Goal: Task Accomplishment & Management: Manage account settings

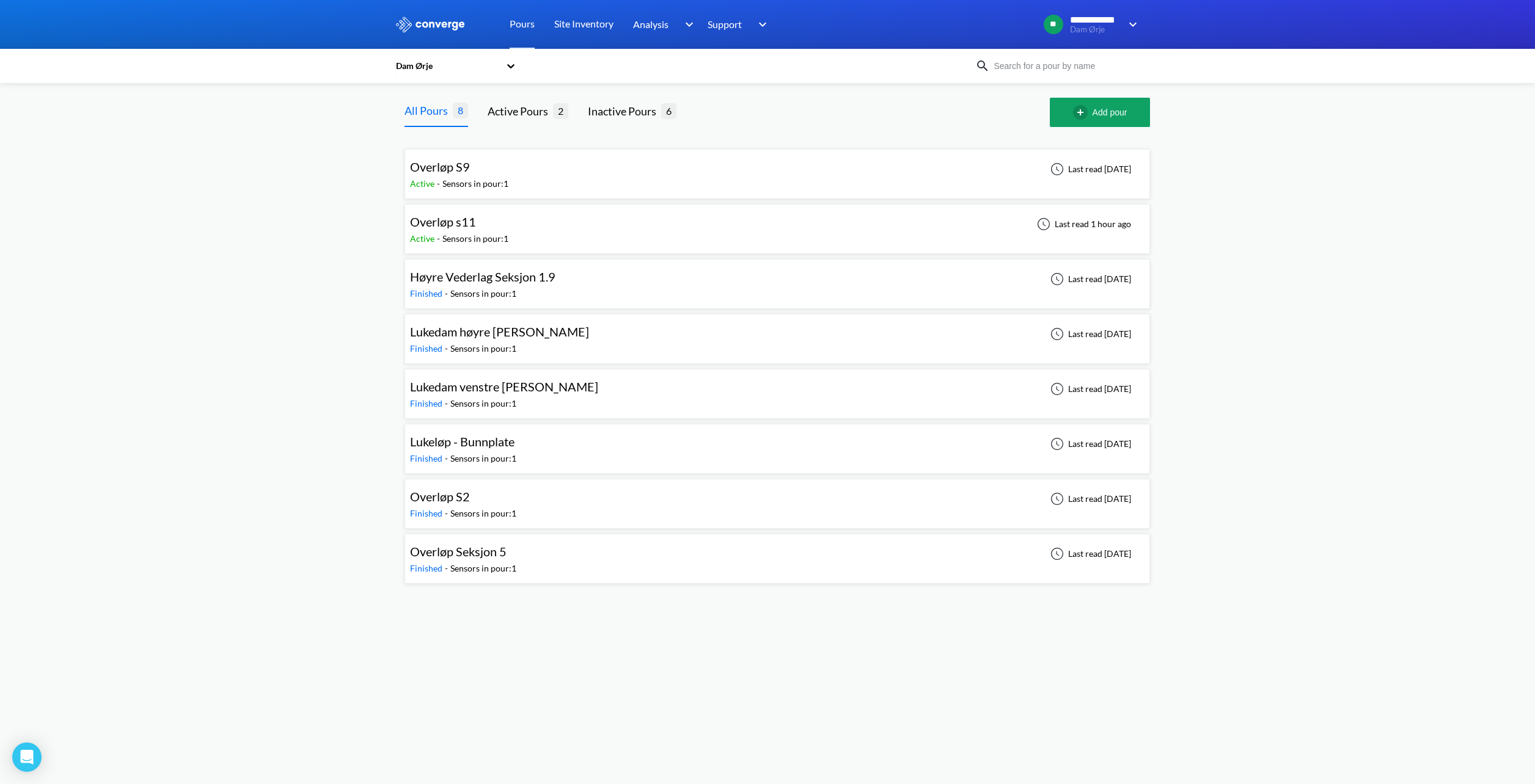
click at [525, 499] on div "Overløp S2 Finished - Sensors in pour: 1 Last read [DATE]" at bounding box center [777, 504] width 734 height 39
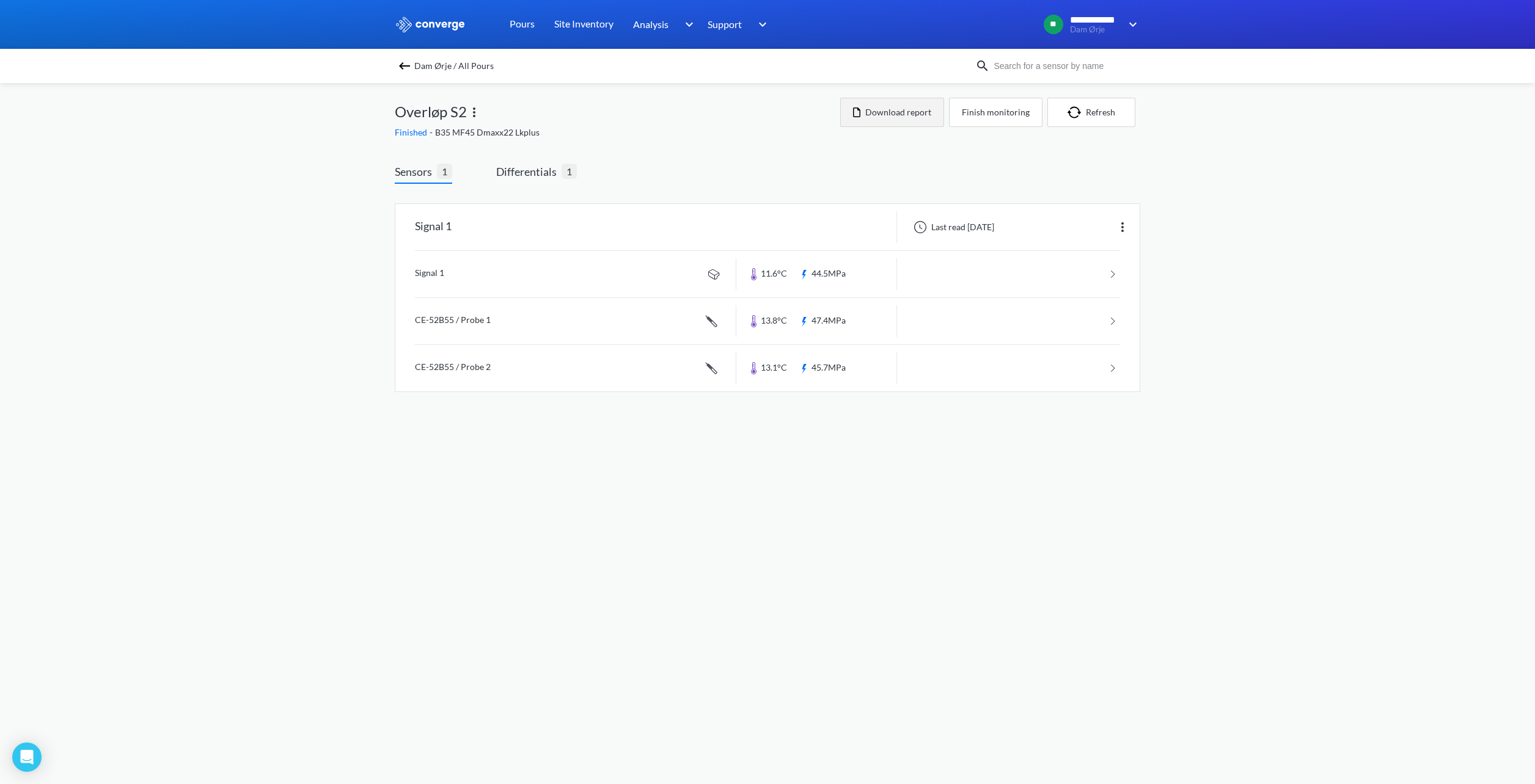
click at [893, 115] on button "Download report" at bounding box center [892, 112] width 104 height 29
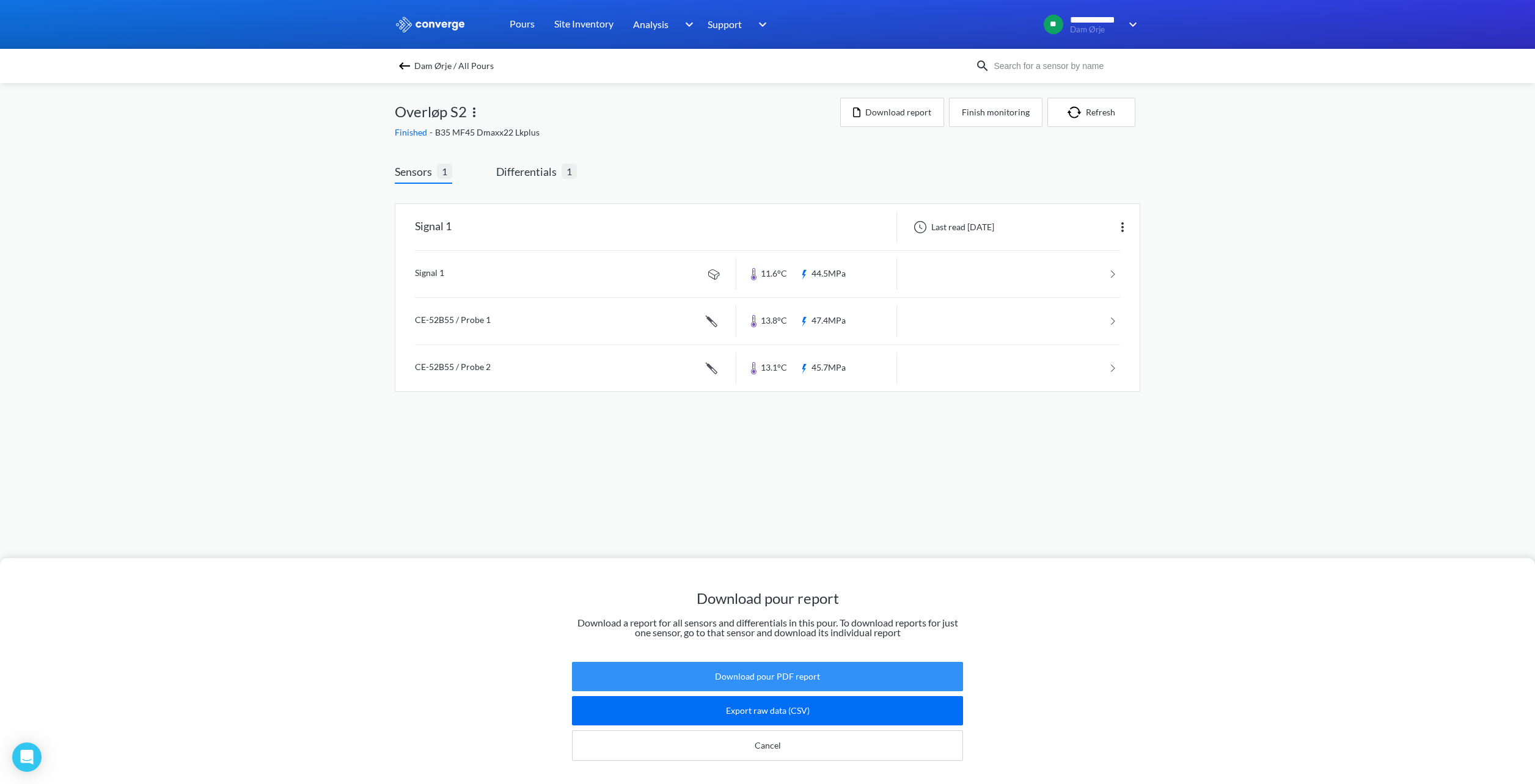
click at [786, 672] on button "Download pour PDF report" at bounding box center [767, 676] width 391 height 29
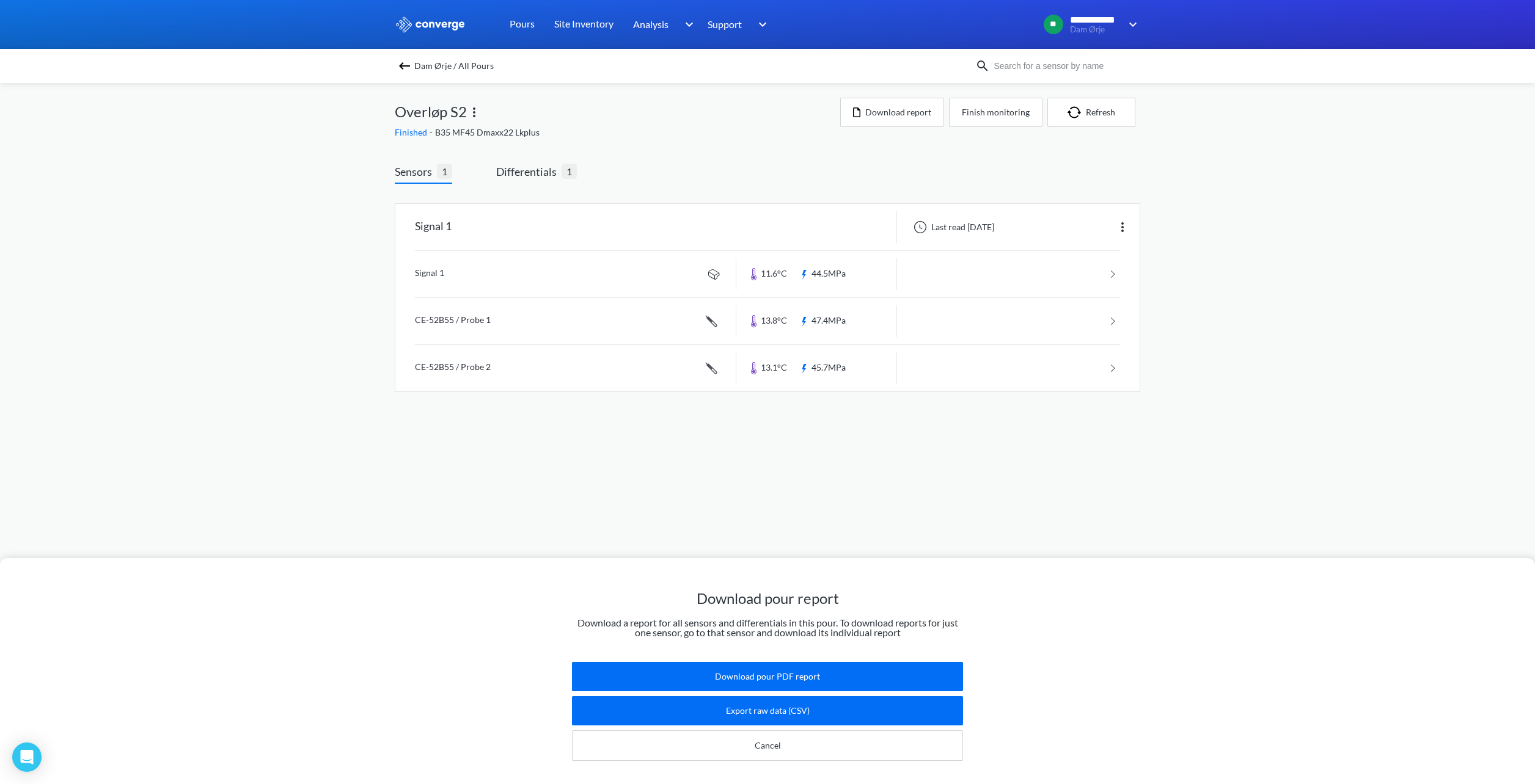
click at [523, 174] on div "Download pour report Download a report for all sensors and differentials in thi…" at bounding box center [768, 392] width 1535 height 784
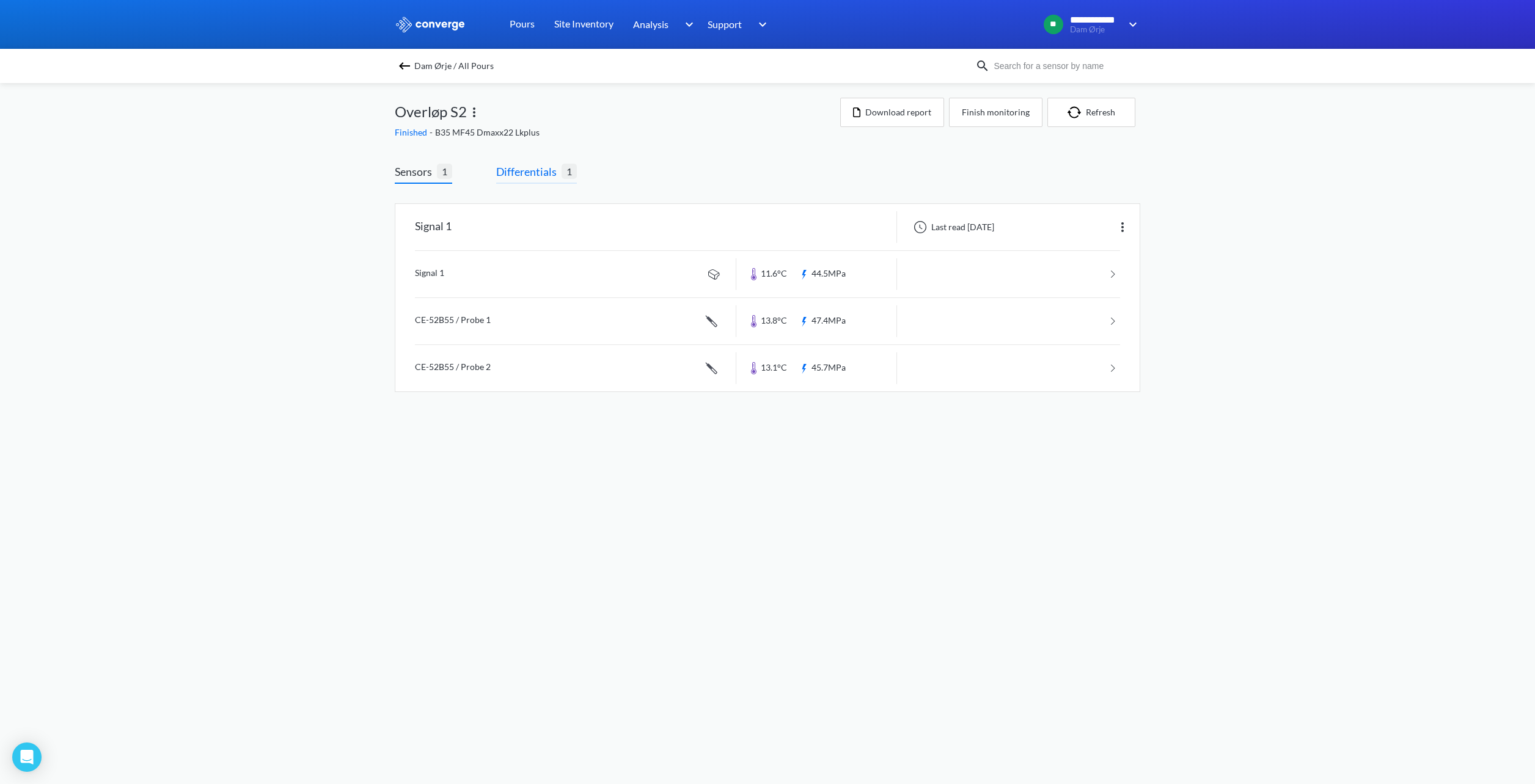
click at [524, 172] on span "Differentials" at bounding box center [529, 171] width 65 height 17
click at [572, 228] on link at bounding box center [768, 227] width 744 height 46
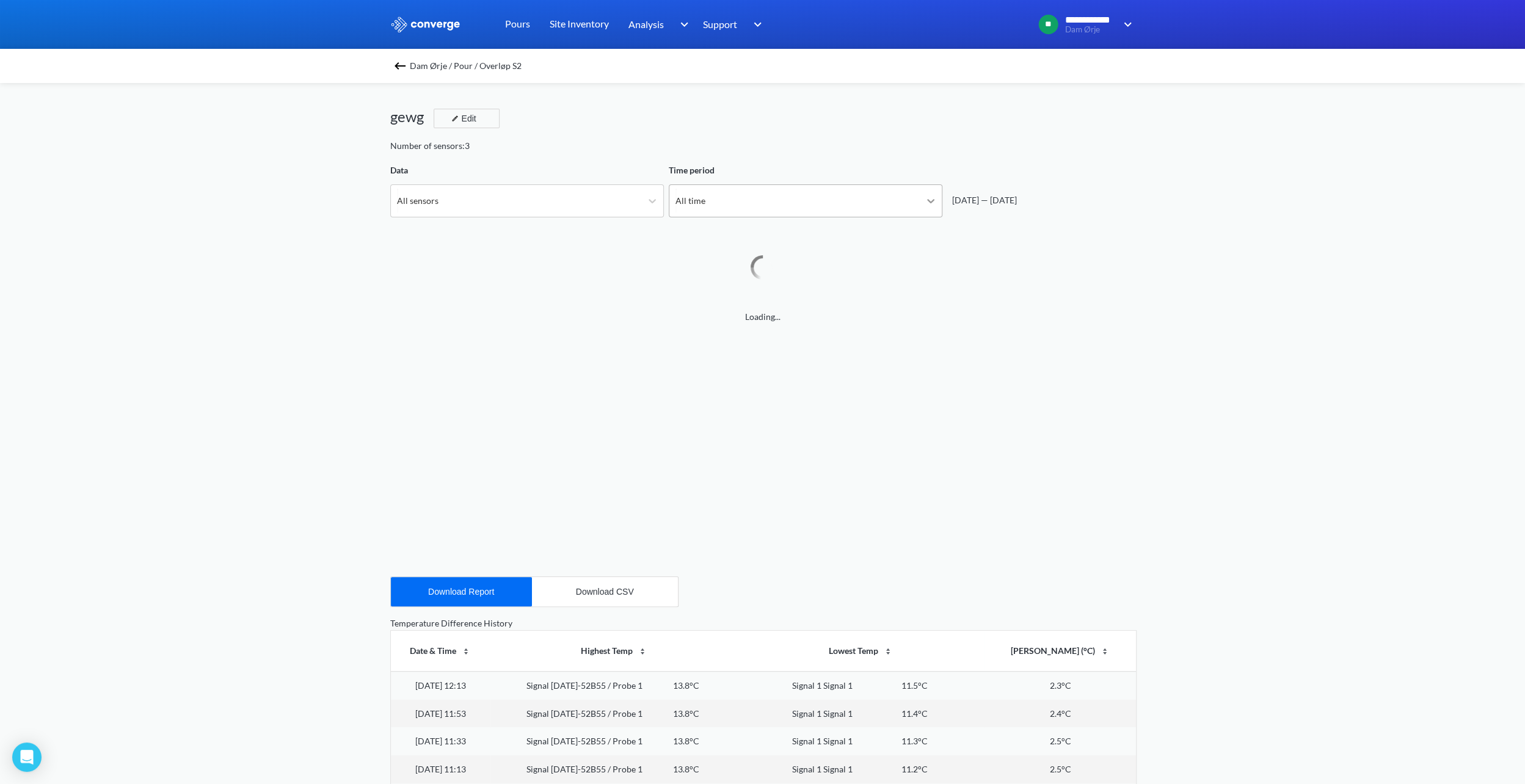
click at [760, 201] on div "All time" at bounding box center [794, 201] width 250 height 32
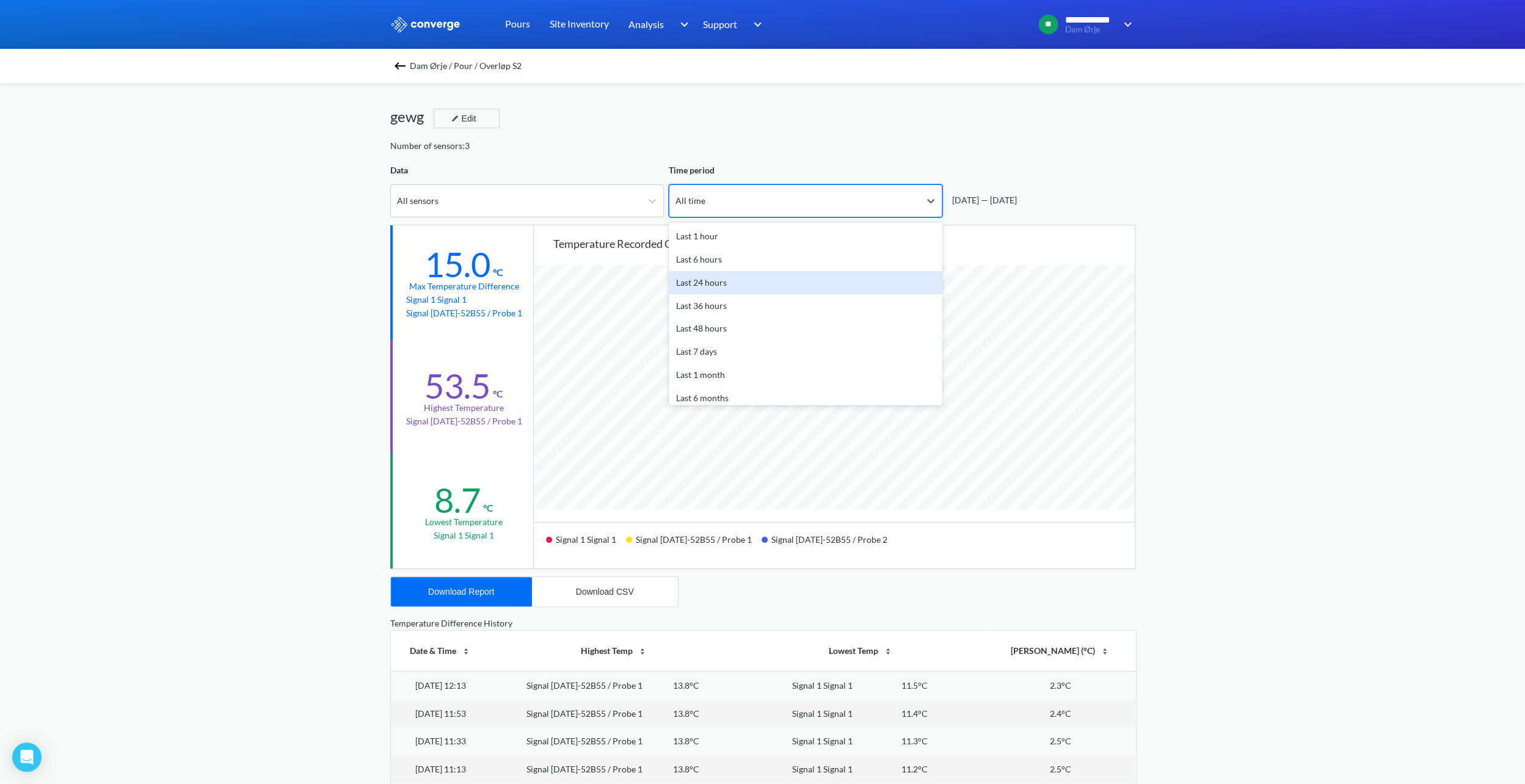
scroll to position [54, 0]
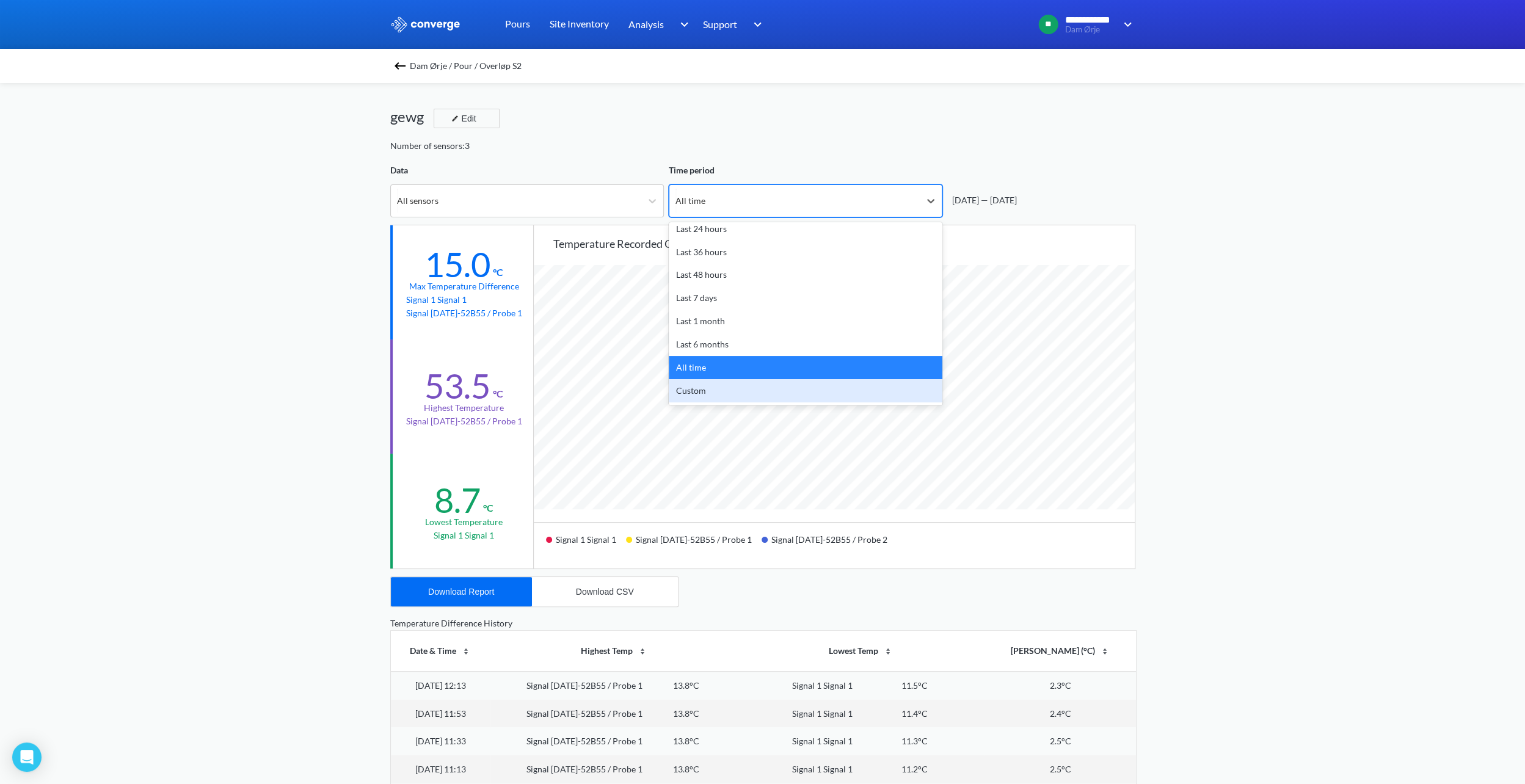
click at [706, 398] on div "Custom" at bounding box center [805, 391] width 274 height 23
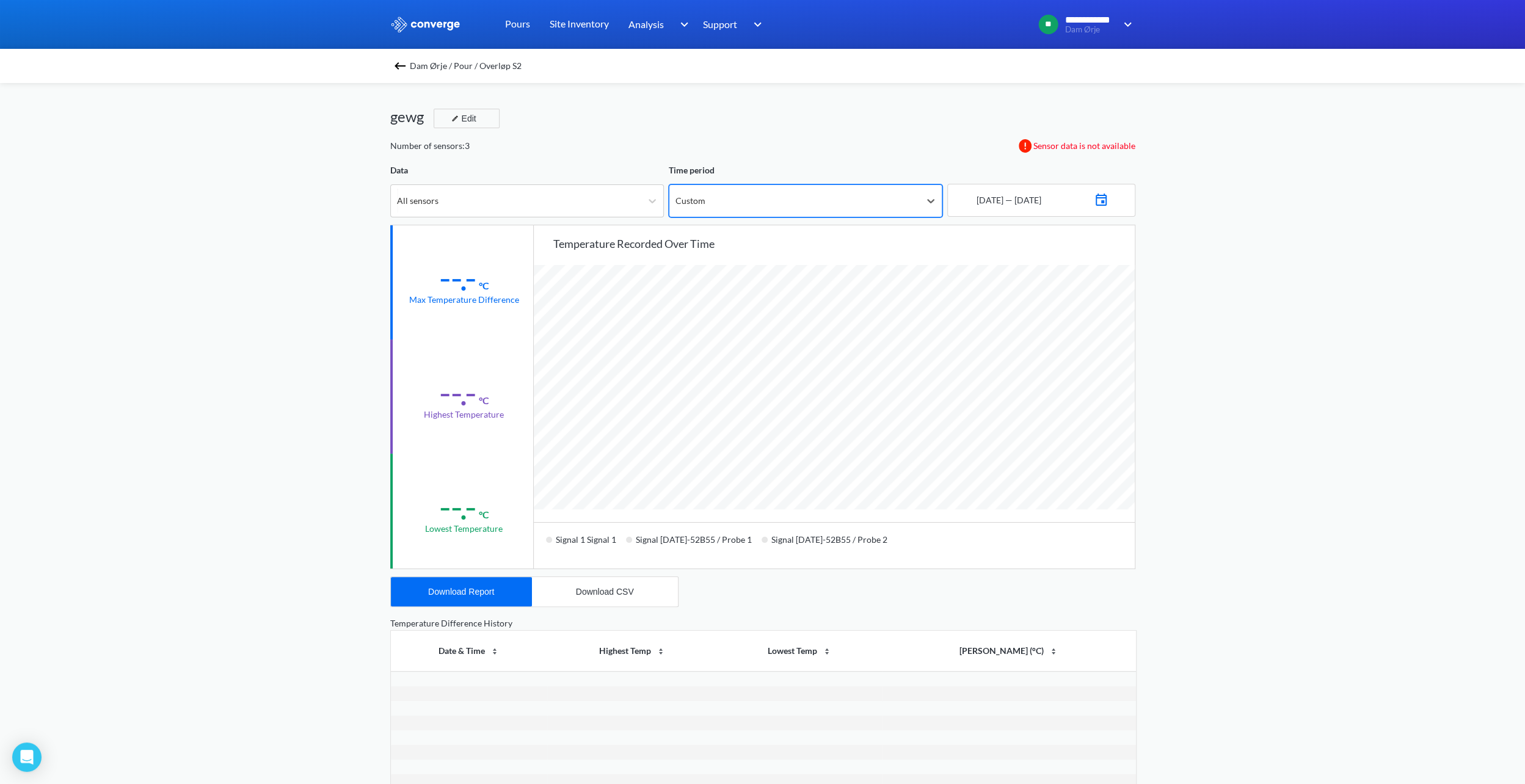
scroll to position [1022, 1524]
click at [1108, 198] on img at bounding box center [1101, 198] width 14 height 17
click at [979, 248] on div "Move backward to switch to the previous month." at bounding box center [973, 244] width 24 height 20
click at [1006, 282] on td "1" at bounding box center [1001, 285] width 19 height 19
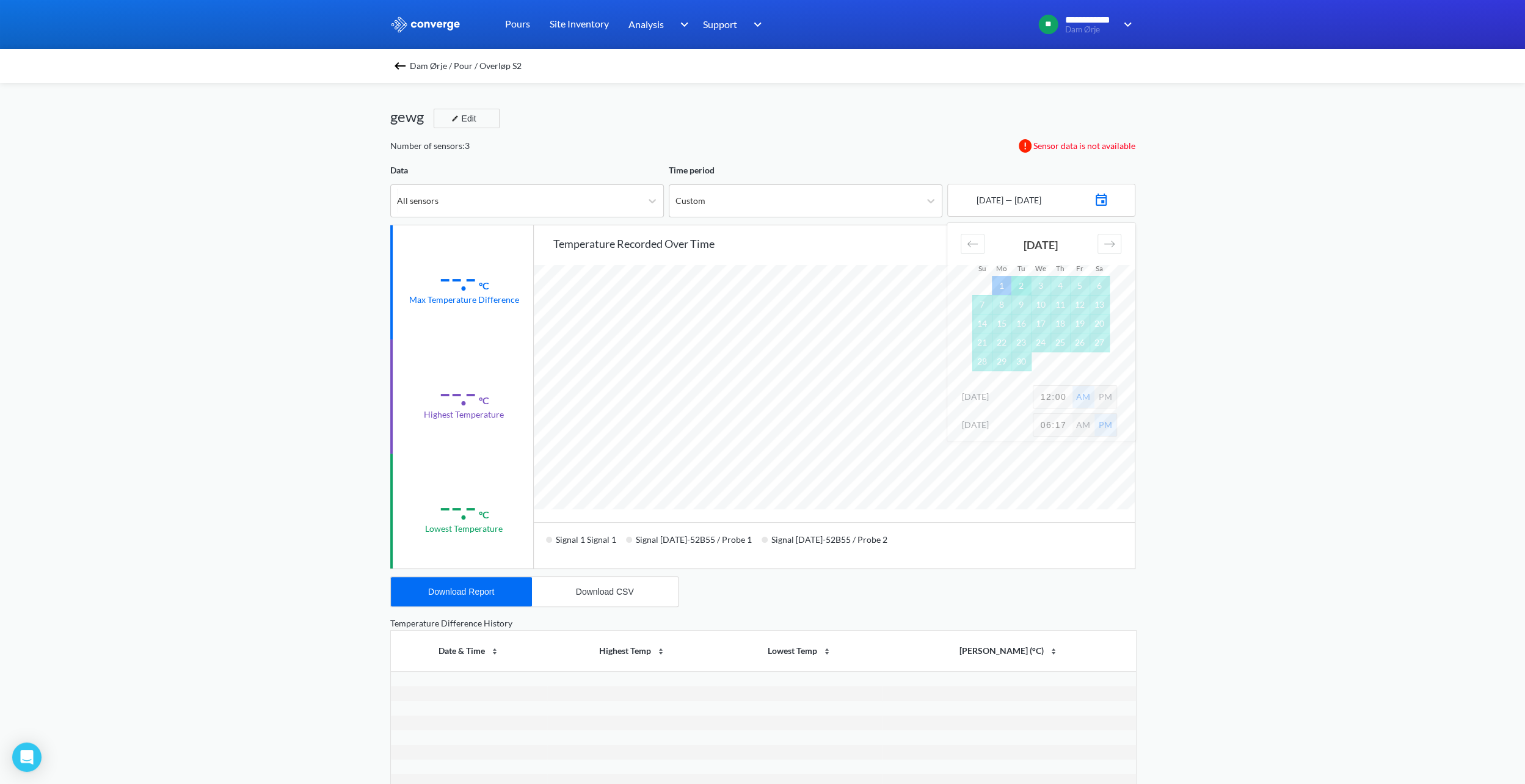
click at [1020, 282] on td "2" at bounding box center [1021, 285] width 19 height 19
click at [1046, 282] on td "3" at bounding box center [1041, 285] width 19 height 19
click at [1056, 283] on td "4" at bounding box center [1060, 285] width 19 height 19
click at [1075, 285] on td "5" at bounding box center [1080, 285] width 19 height 19
click at [1193, 313] on div "**********" at bounding box center [762, 512] width 1525 height 1024
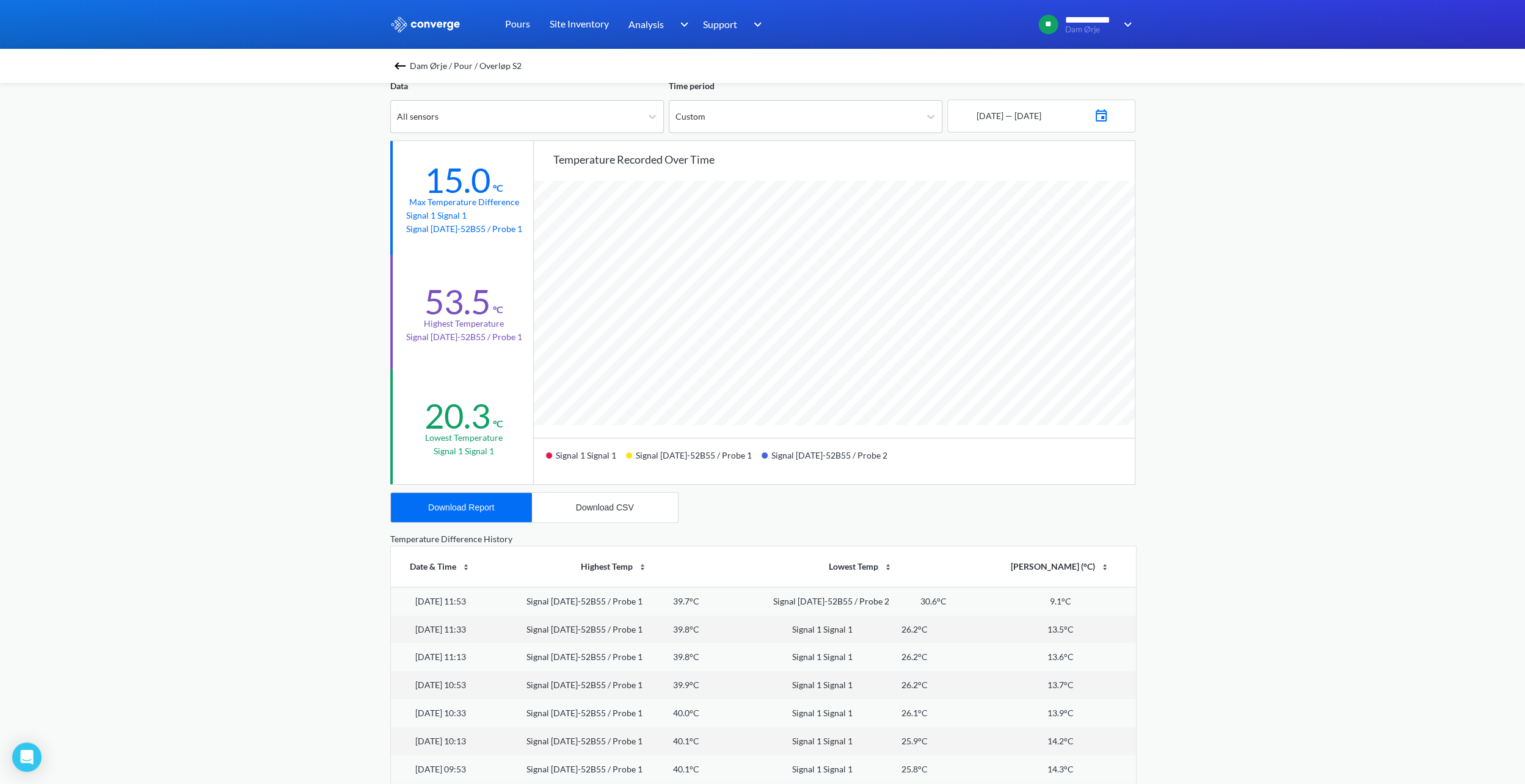
scroll to position [102, 0]
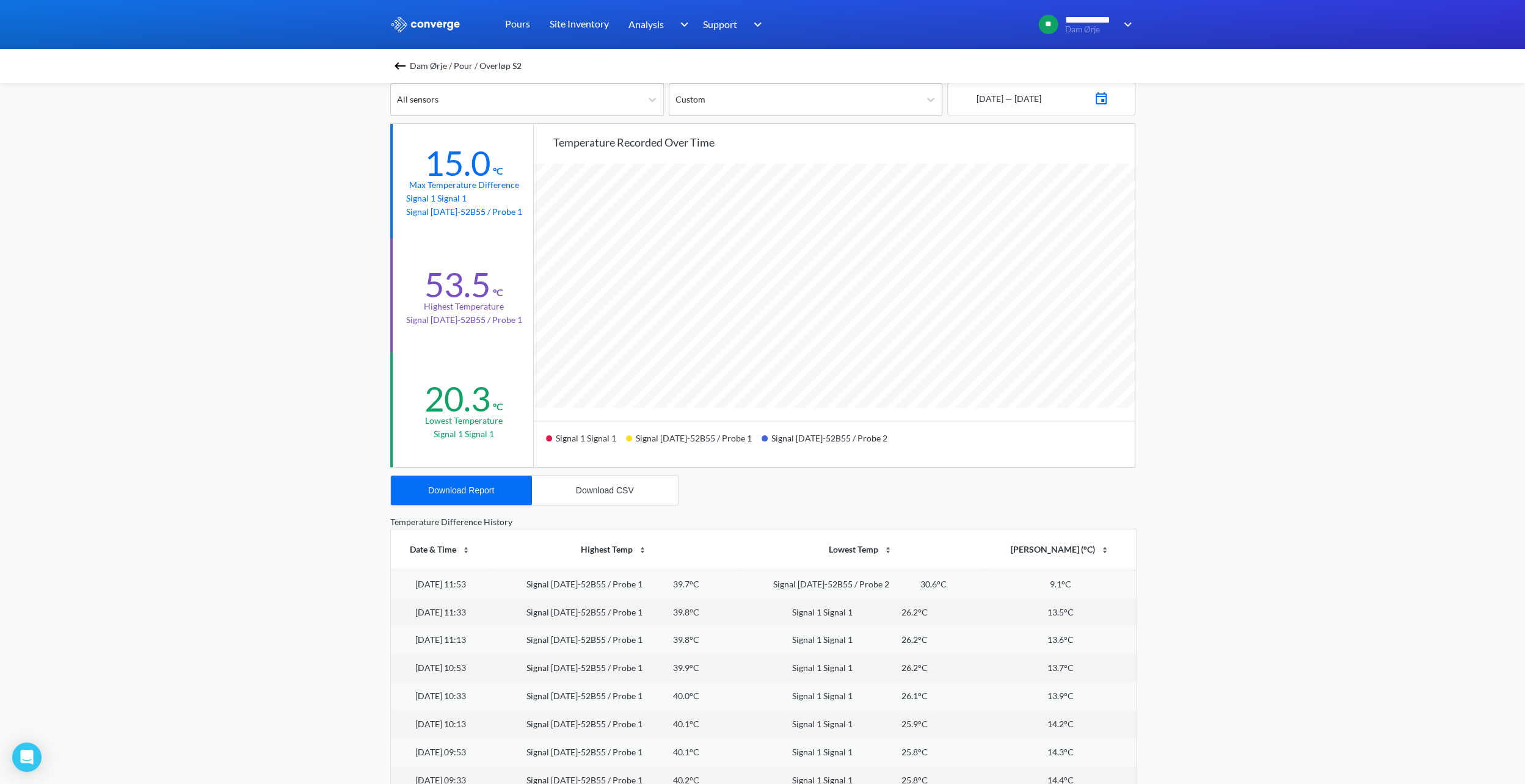
click at [407, 64] on img at bounding box center [400, 65] width 14 height 14
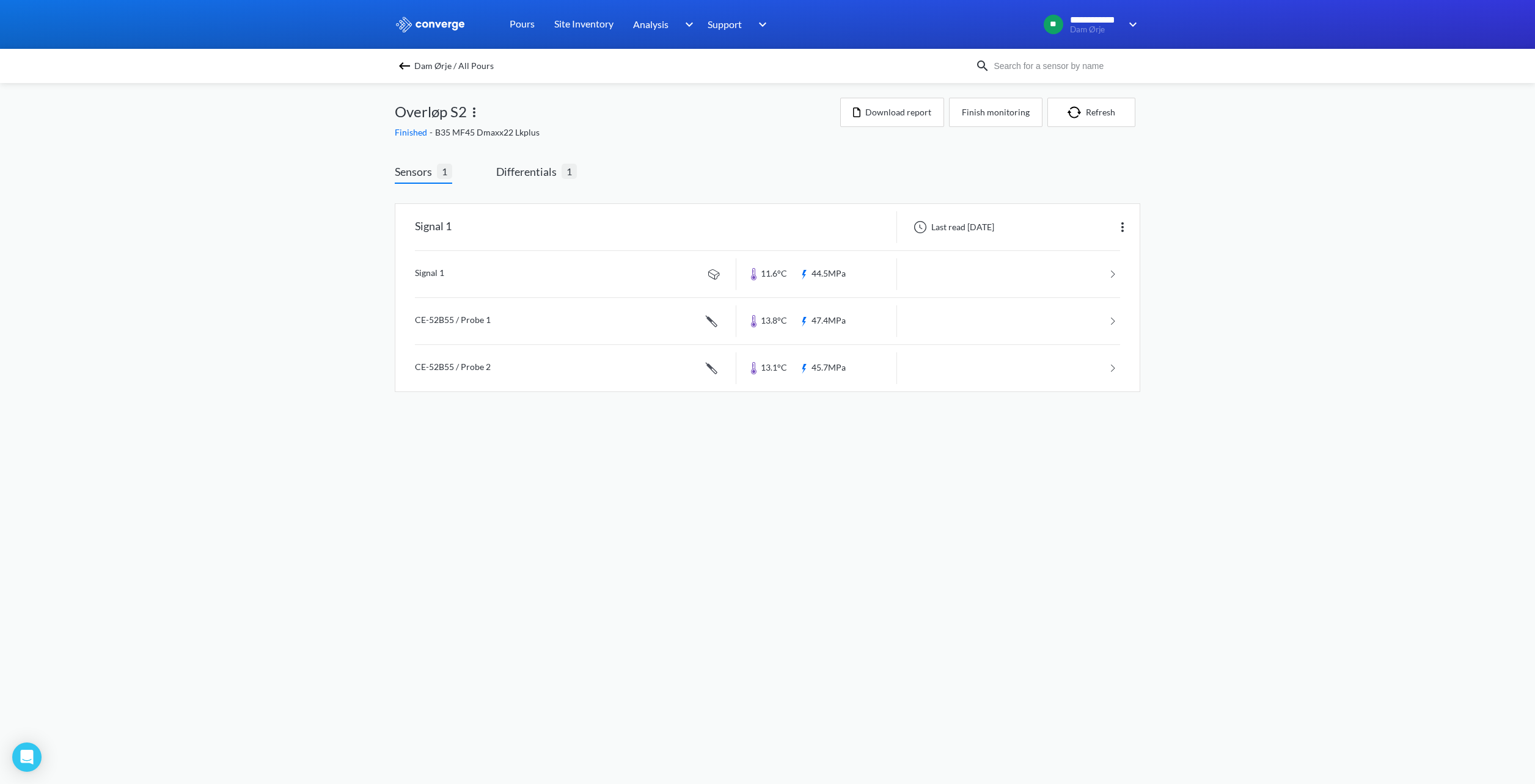
click at [405, 65] on img at bounding box center [404, 65] width 14 height 14
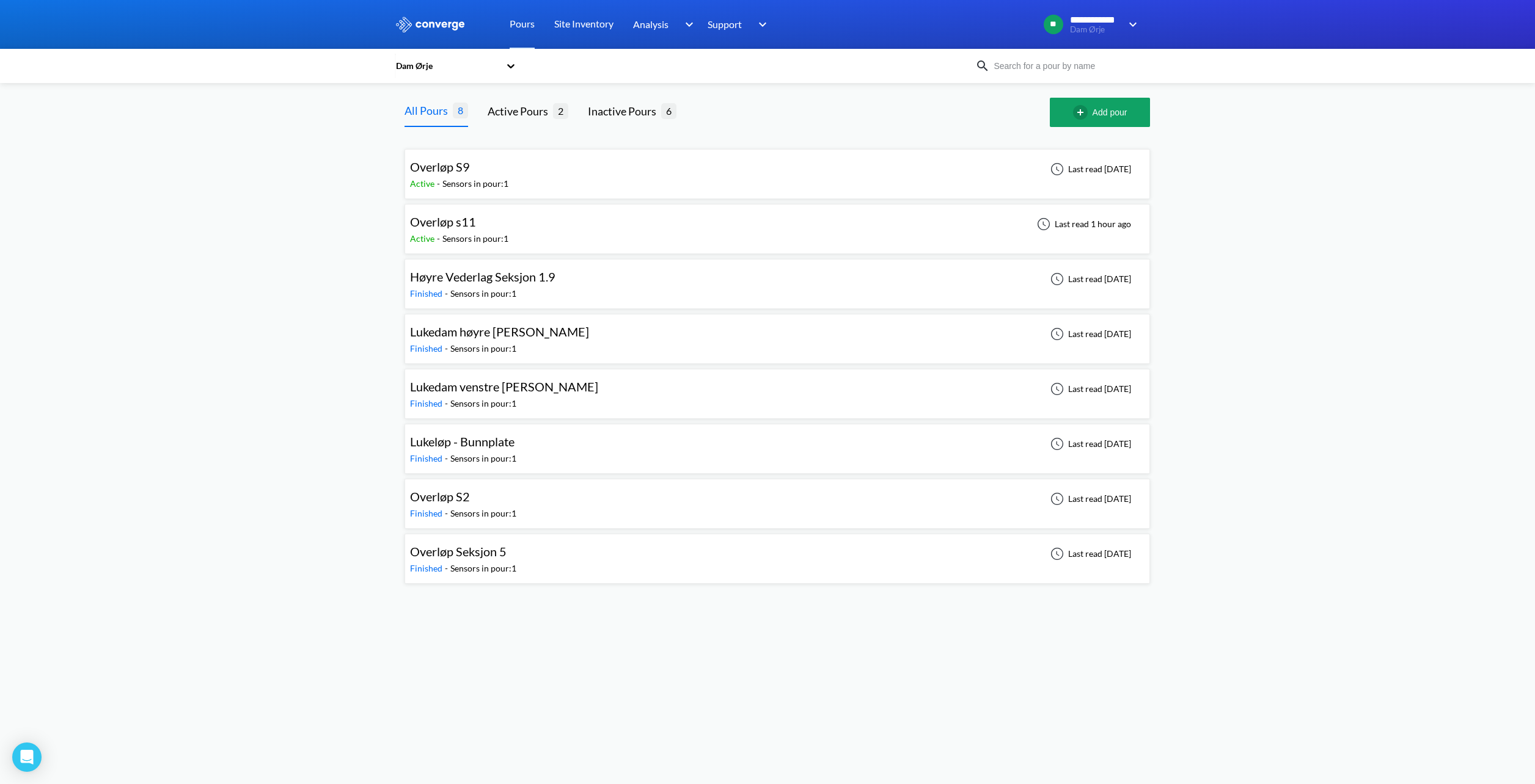
click at [473, 177] on div "Sensors in pour: 1" at bounding box center [475, 183] width 66 height 13
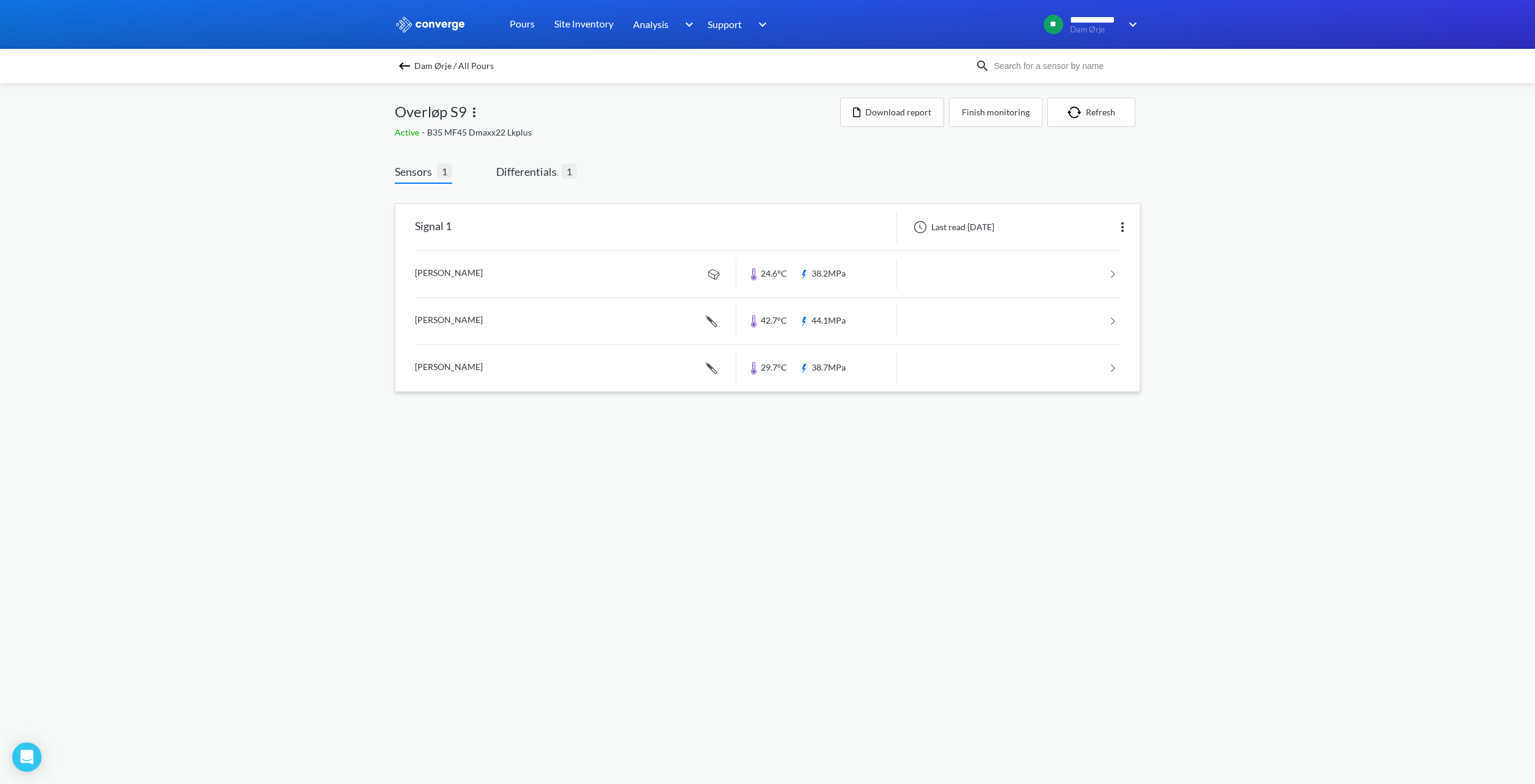
click at [560, 270] on link at bounding box center [768, 274] width 705 height 46
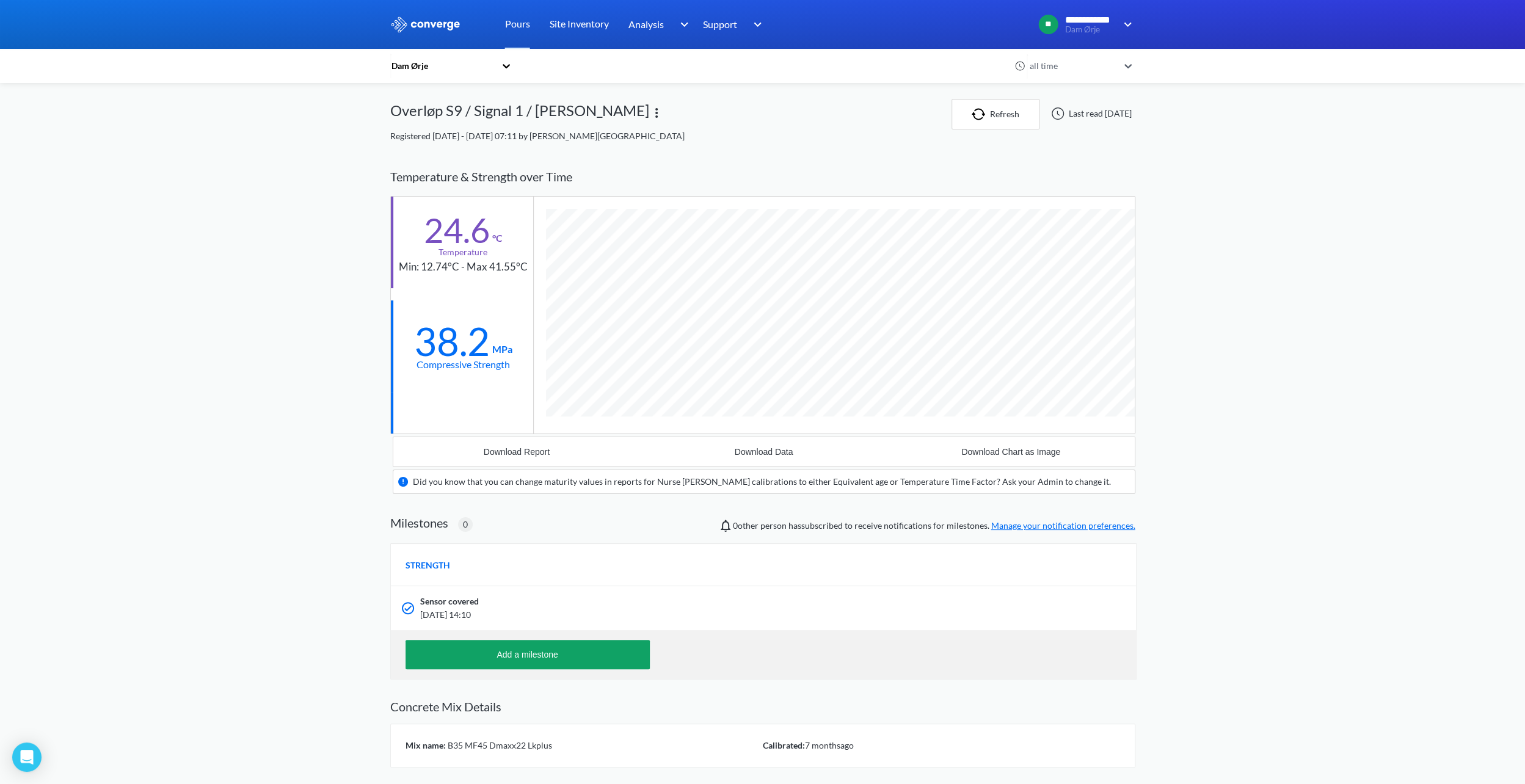
scroll to position [754, 745]
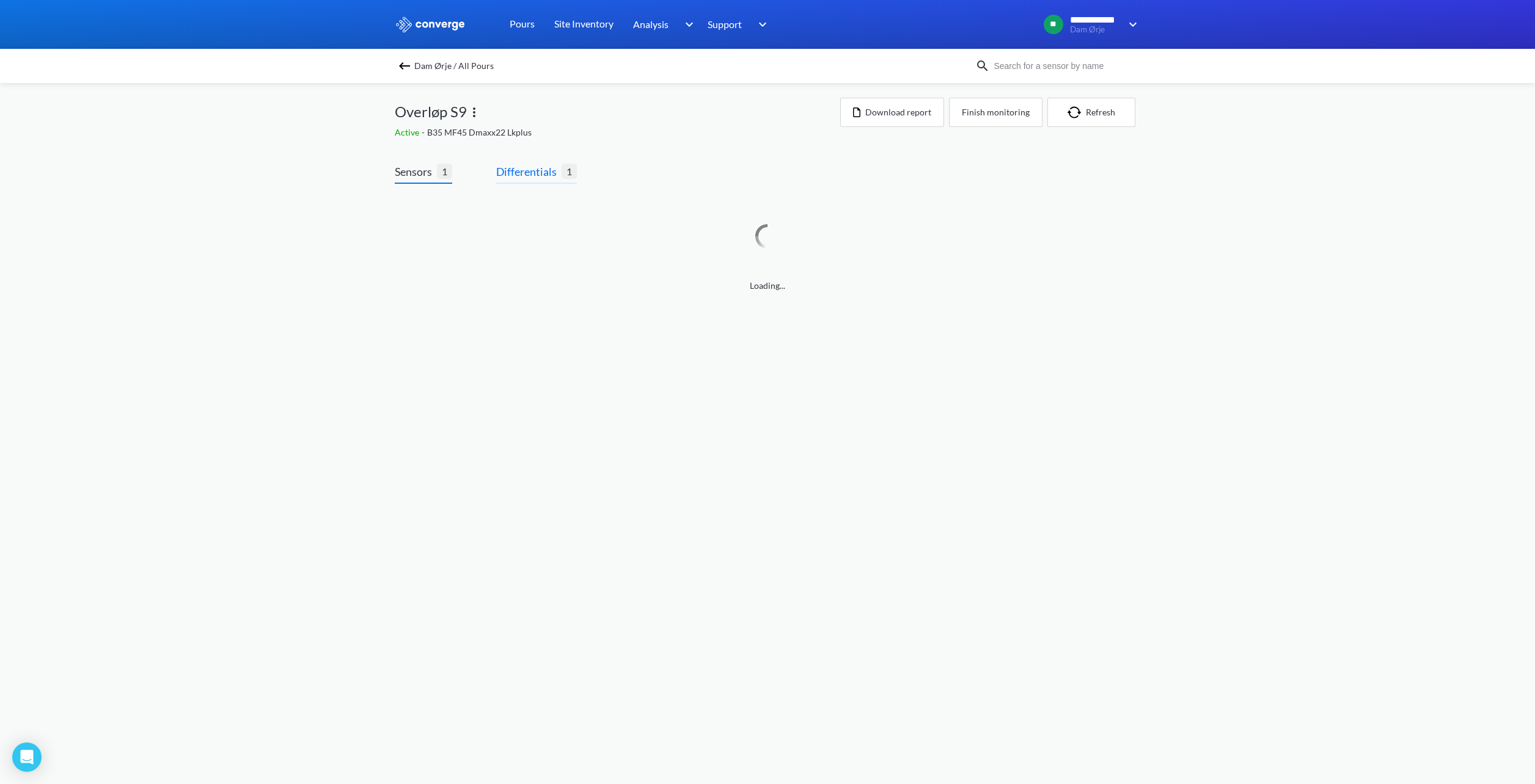
click at [533, 177] on span "Differentials" at bounding box center [529, 171] width 65 height 17
click at [497, 231] on link at bounding box center [768, 227] width 744 height 46
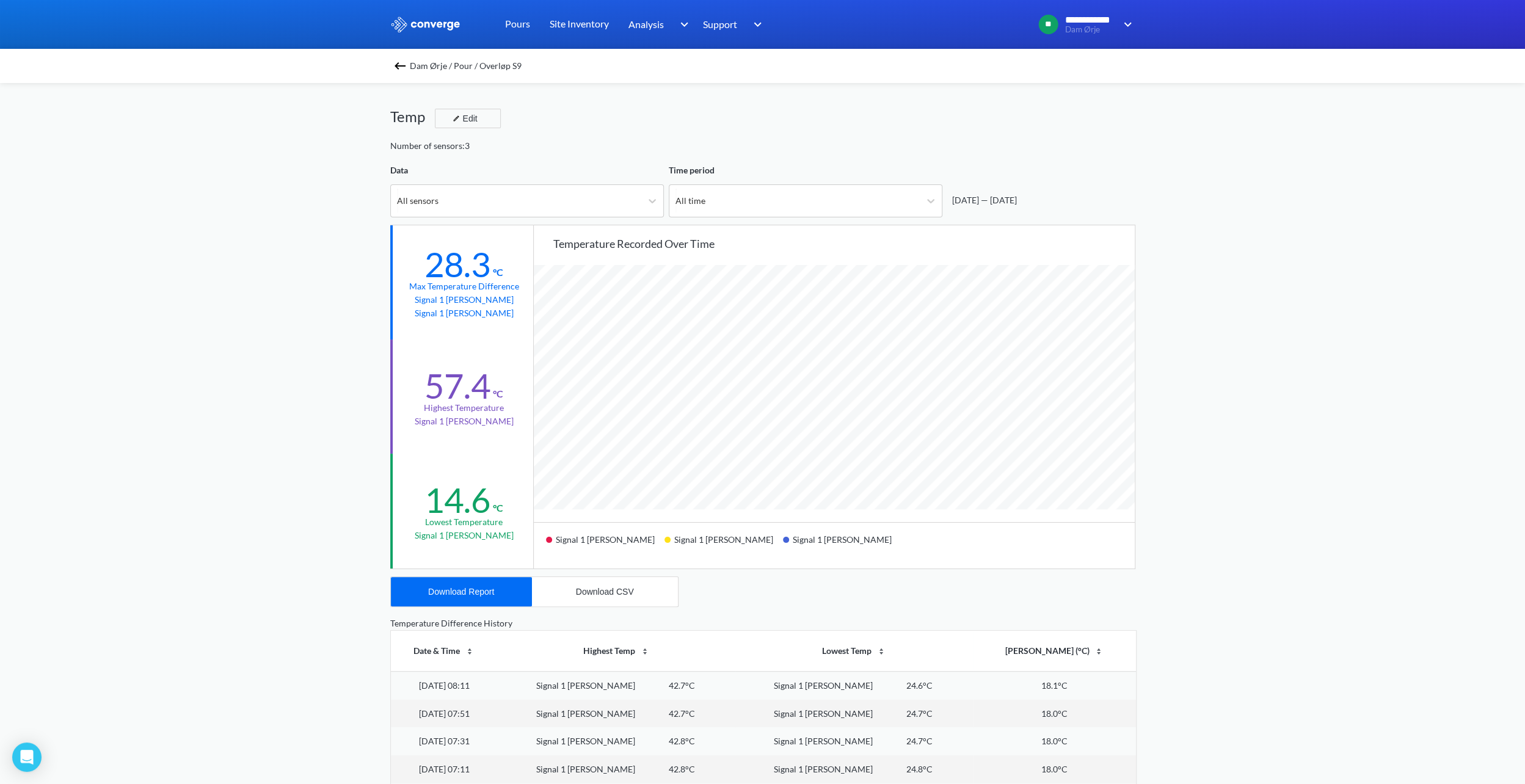
scroll to position [1022, 1524]
click at [932, 195] on icon at bounding box center [930, 201] width 12 height 12
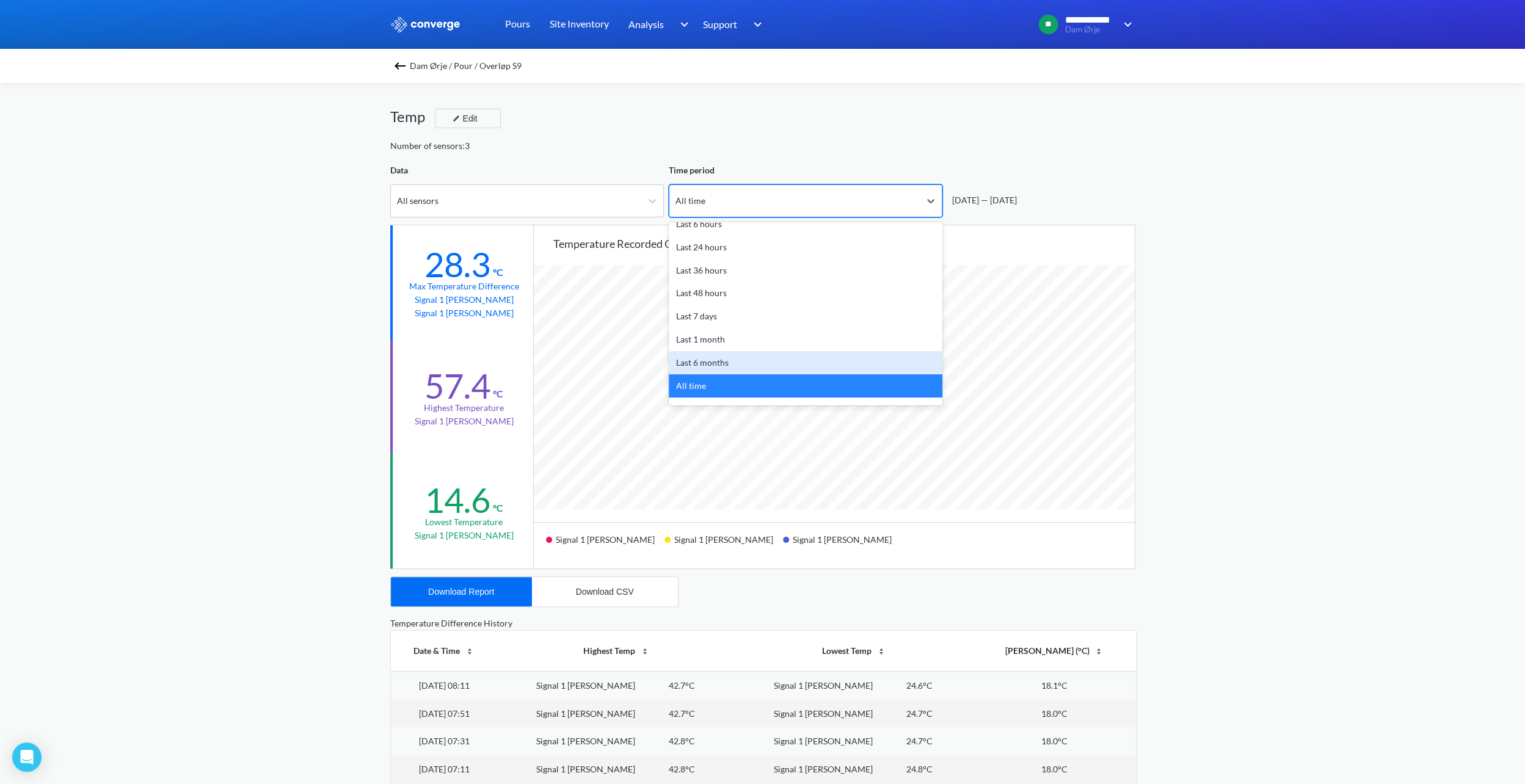
scroll to position [54, 0]
click at [705, 384] on div "Custom" at bounding box center [805, 391] width 274 height 23
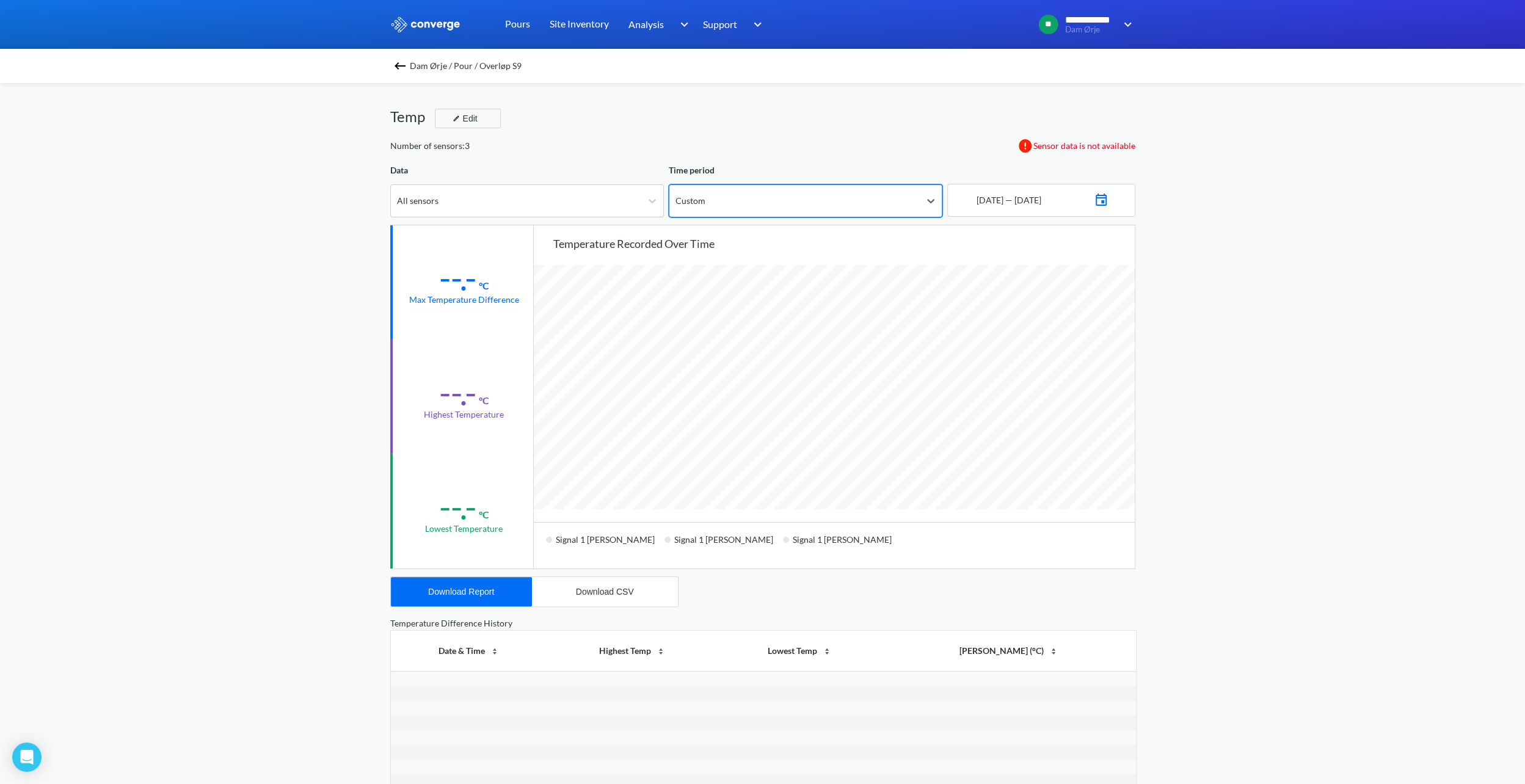
scroll to position [1022, 1524]
click at [1108, 198] on img at bounding box center [1101, 198] width 14 height 17
click at [967, 243] on icon "Move backward to switch to the previous month." at bounding box center [972, 244] width 11 height 6
click at [1001, 364] on td "29" at bounding box center [1001, 361] width 19 height 19
click at [1018, 363] on td "30" at bounding box center [1021, 361] width 19 height 19
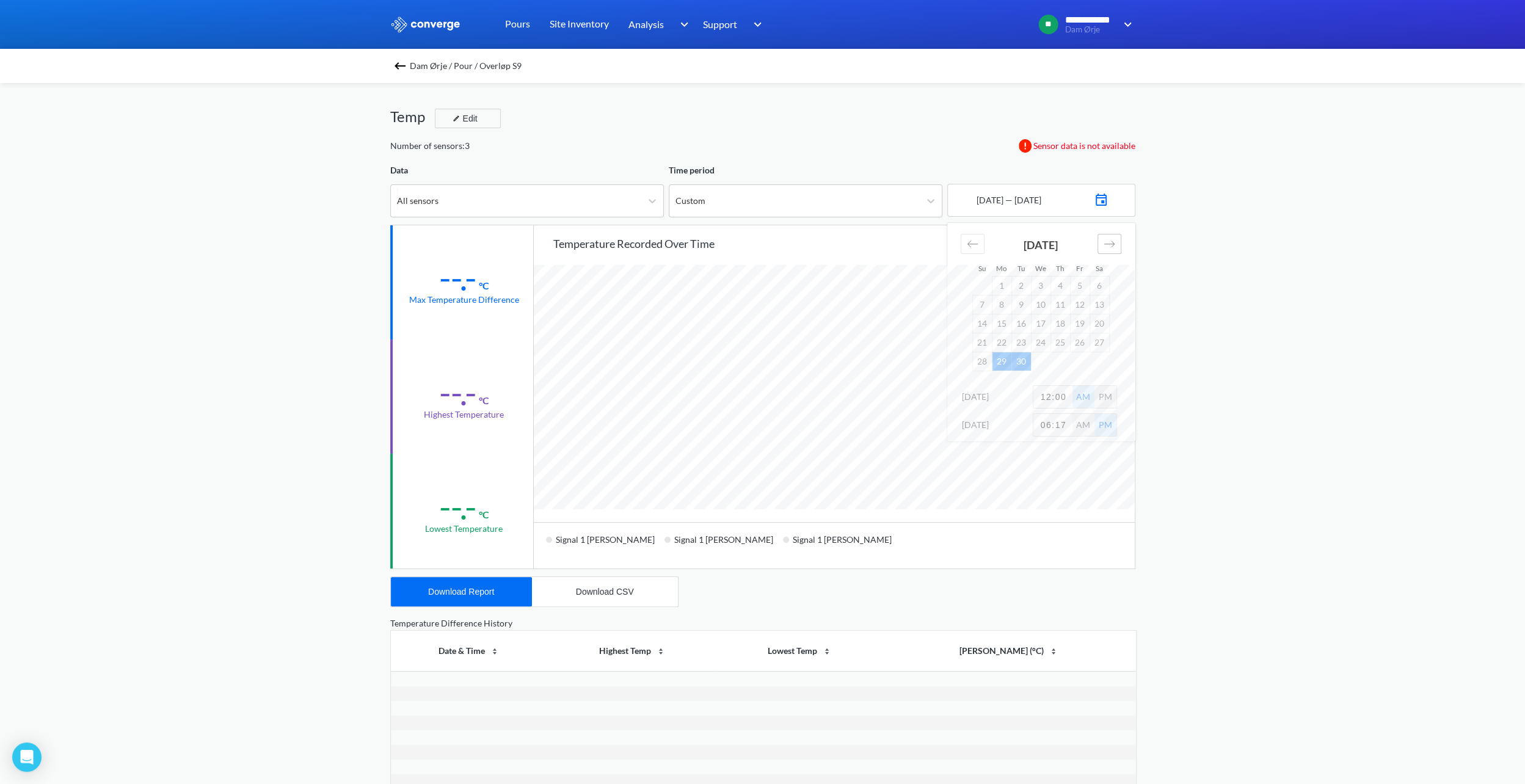
click at [1109, 241] on icon "Move forward to switch to the next month." at bounding box center [1109, 244] width 12 height 12
click at [1037, 285] on td "1" at bounding box center [1041, 285] width 19 height 19
click at [1056, 286] on td "2" at bounding box center [1060, 285] width 19 height 19
click at [1274, 313] on div "**********" at bounding box center [762, 512] width 1525 height 1024
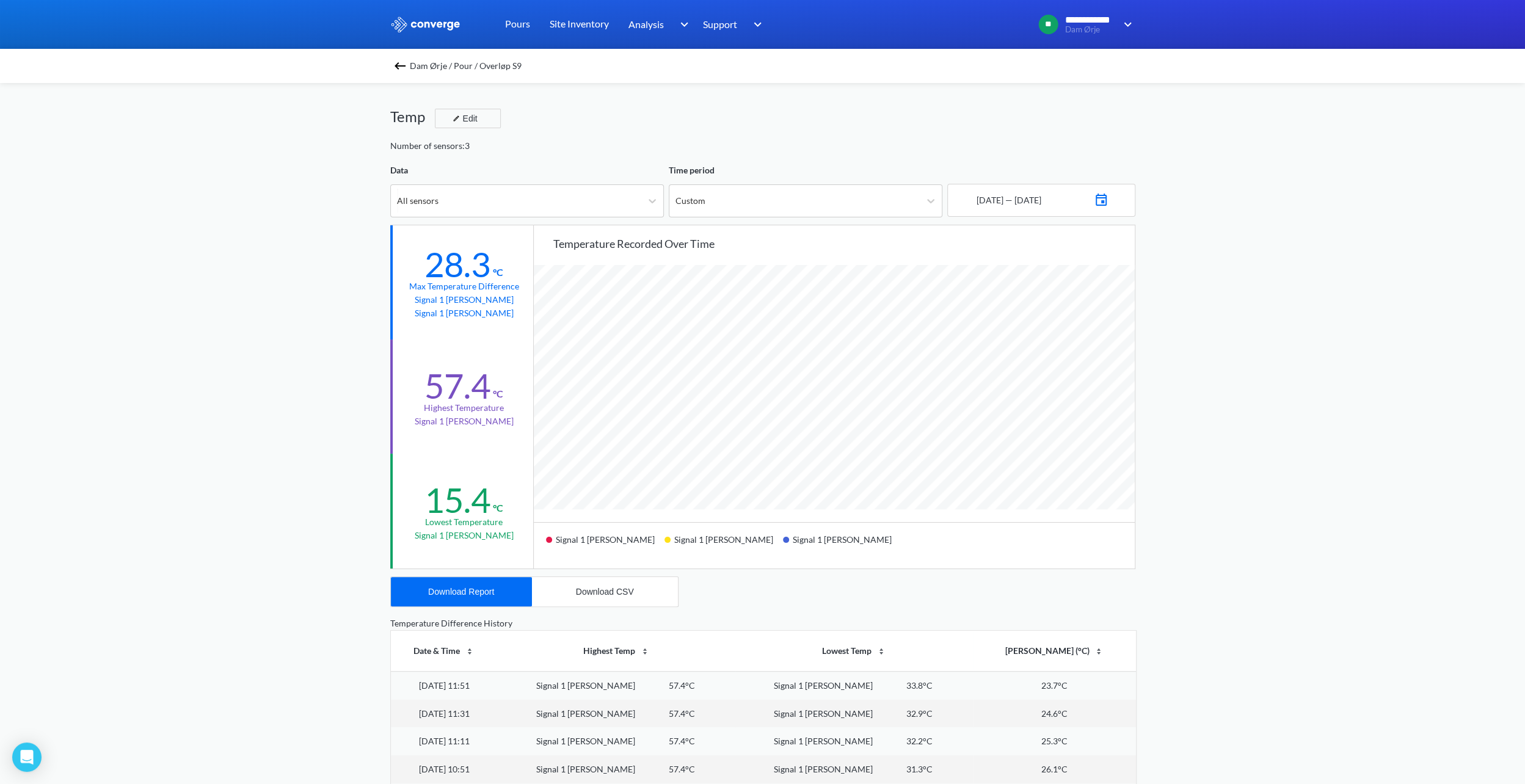
click at [1108, 200] on img at bounding box center [1101, 198] width 14 height 17
click at [1101, 246] on div "Move forward to switch to the next month." at bounding box center [1110, 244] width 24 height 20
click at [1071, 283] on td "3" at bounding box center [1080, 285] width 19 height 19
click at [1056, 285] on td "2" at bounding box center [1060, 285] width 19 height 19
click at [1042, 285] on td "1" at bounding box center [1041, 285] width 19 height 19
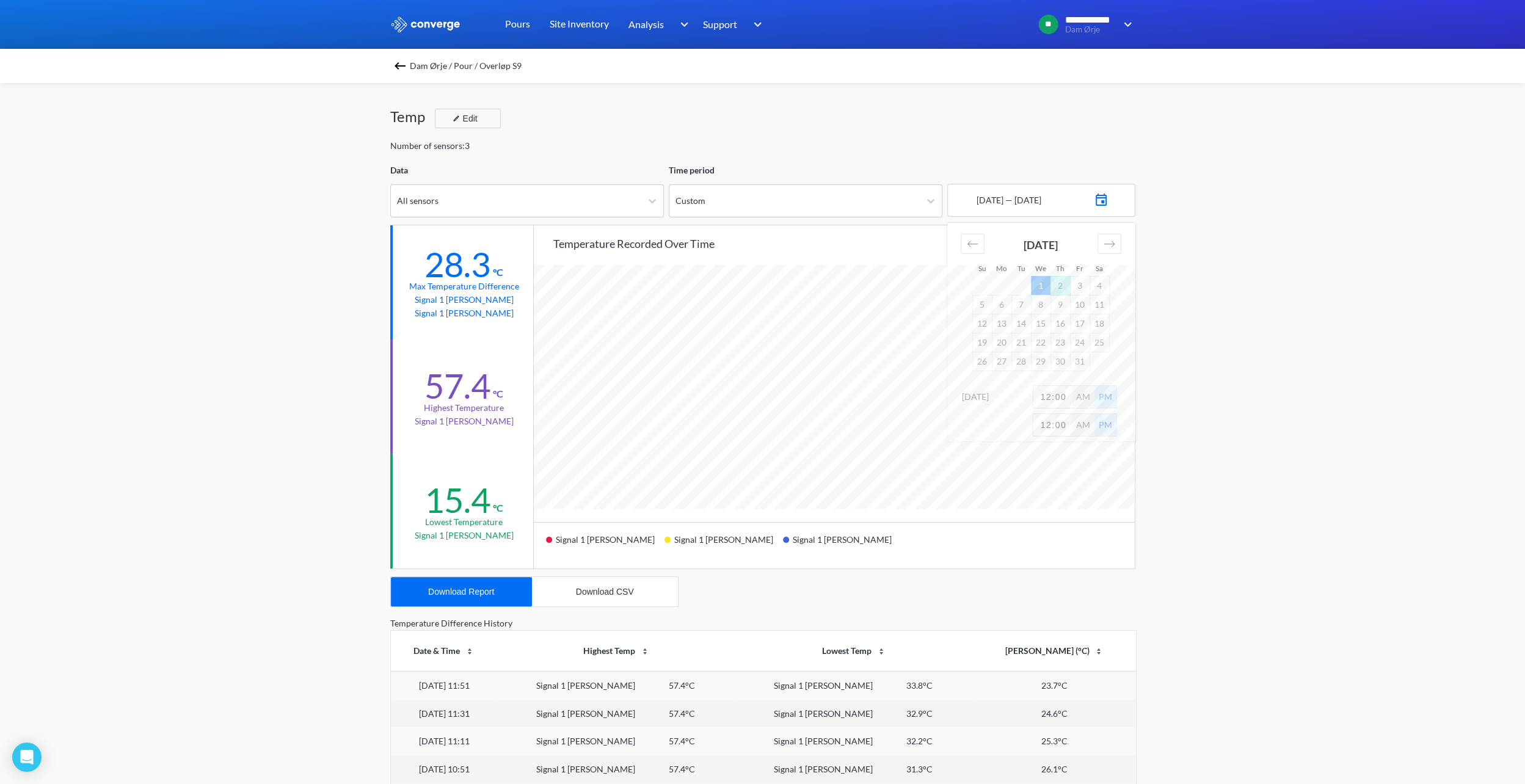
click at [1059, 281] on td "2" at bounding box center [1060, 285] width 19 height 19
click at [1077, 285] on td "3" at bounding box center [1080, 285] width 19 height 19
click at [969, 242] on icon "Move backward to switch to the previous month." at bounding box center [972, 244] width 12 height 12
click at [1001, 361] on td "29" at bounding box center [1001, 361] width 19 height 19
click at [1021, 363] on td "30" at bounding box center [1021, 361] width 19 height 19
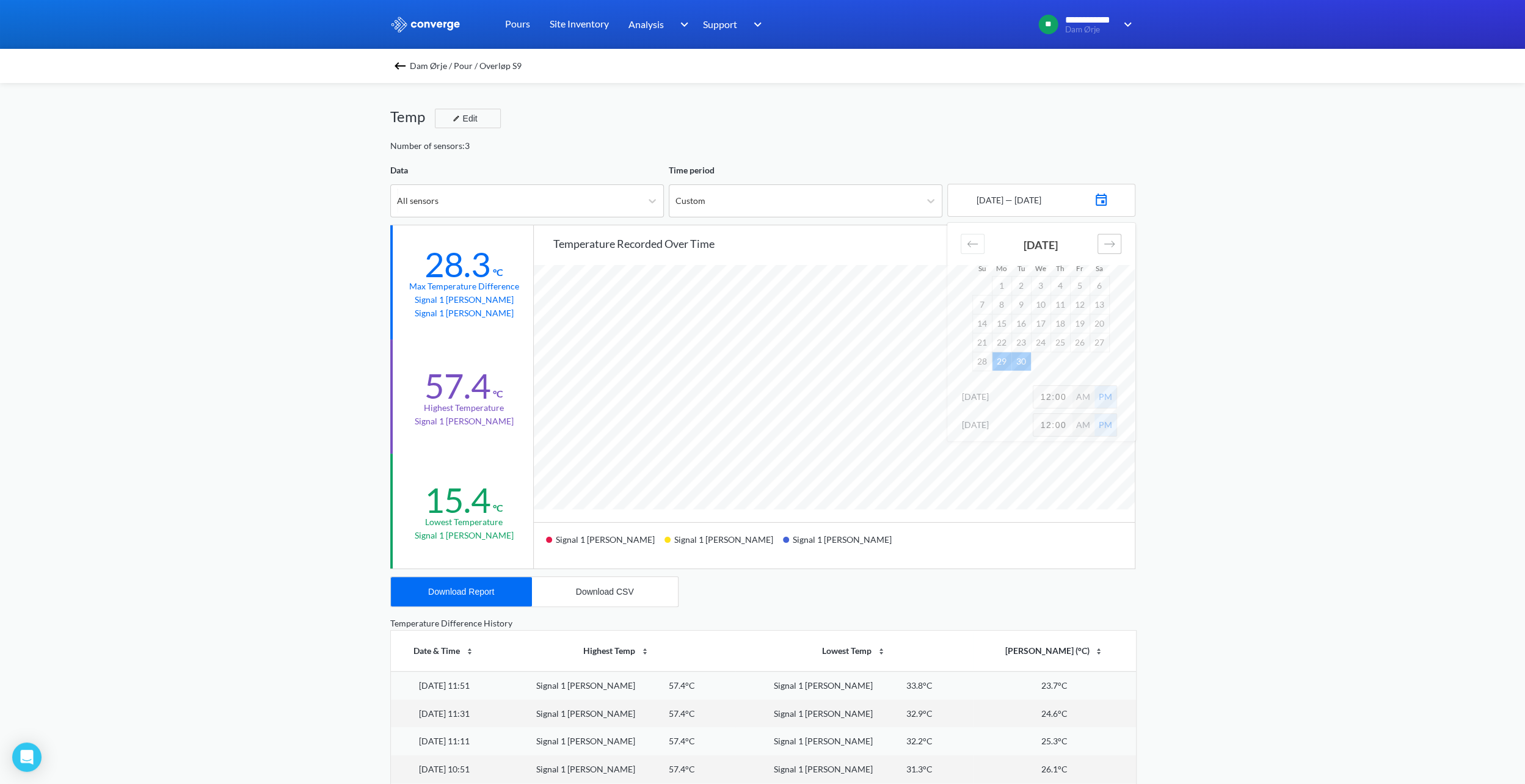
click at [1114, 245] on icon "Move forward to switch to the next month." at bounding box center [1109, 244] width 12 height 12
click at [1040, 285] on td "1" at bounding box center [1041, 285] width 19 height 19
click at [1056, 285] on td "2" at bounding box center [1060, 285] width 19 height 19
click at [1076, 283] on td "3" at bounding box center [1080, 285] width 19 height 19
click at [1093, 282] on td "4" at bounding box center [1099, 285] width 19 height 19
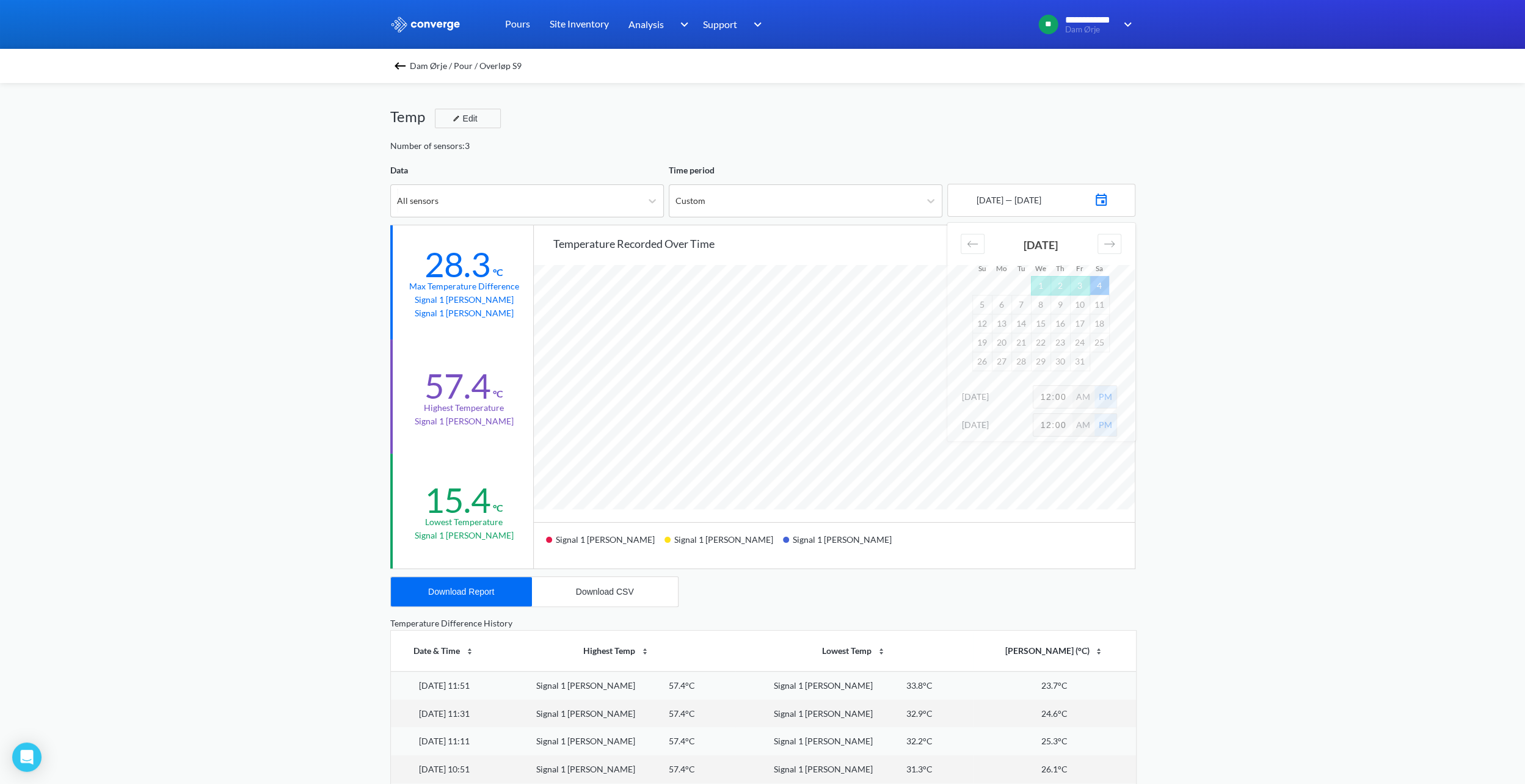
click at [1169, 310] on div "**********" at bounding box center [762, 512] width 1525 height 1024
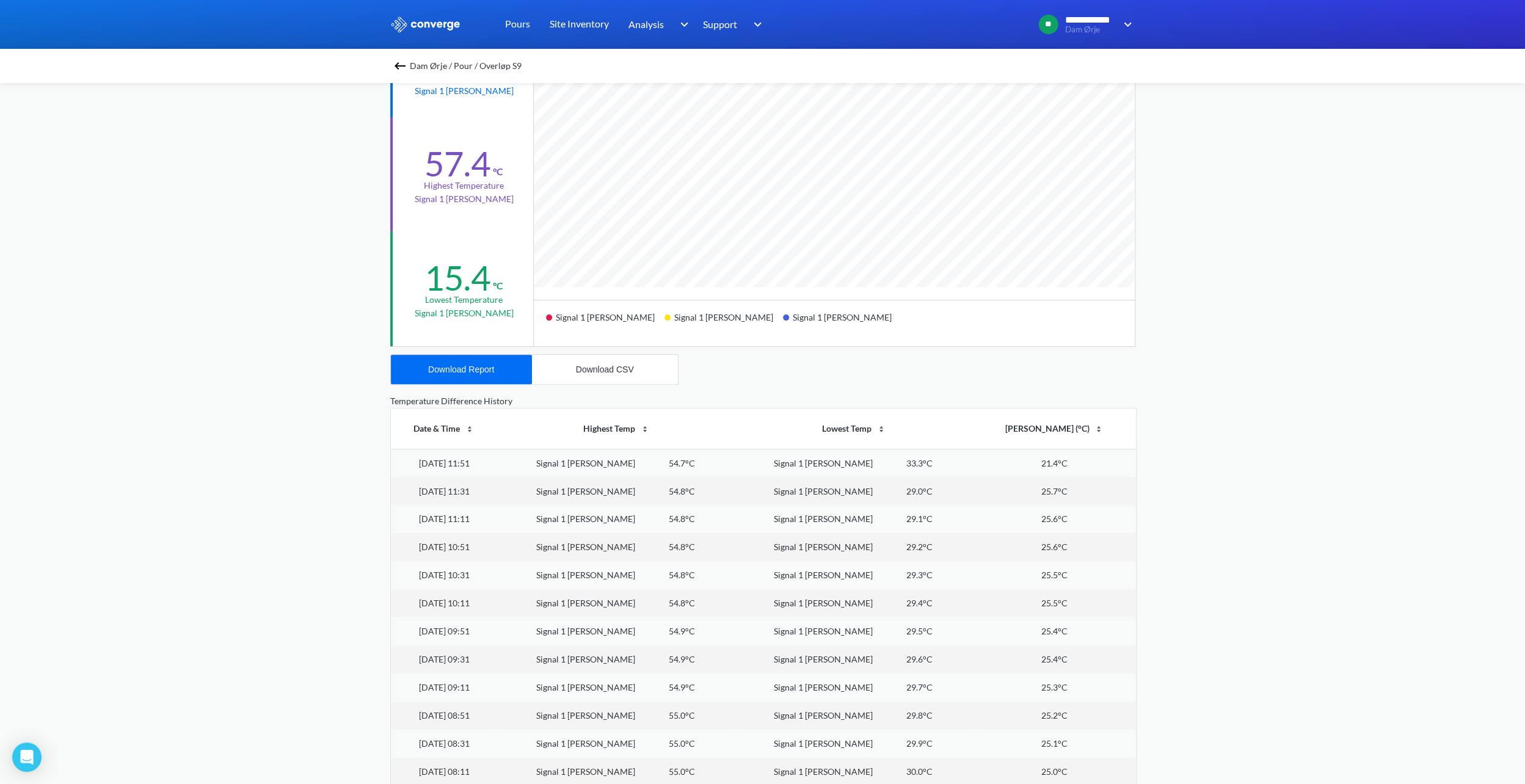
scroll to position [238, 0]
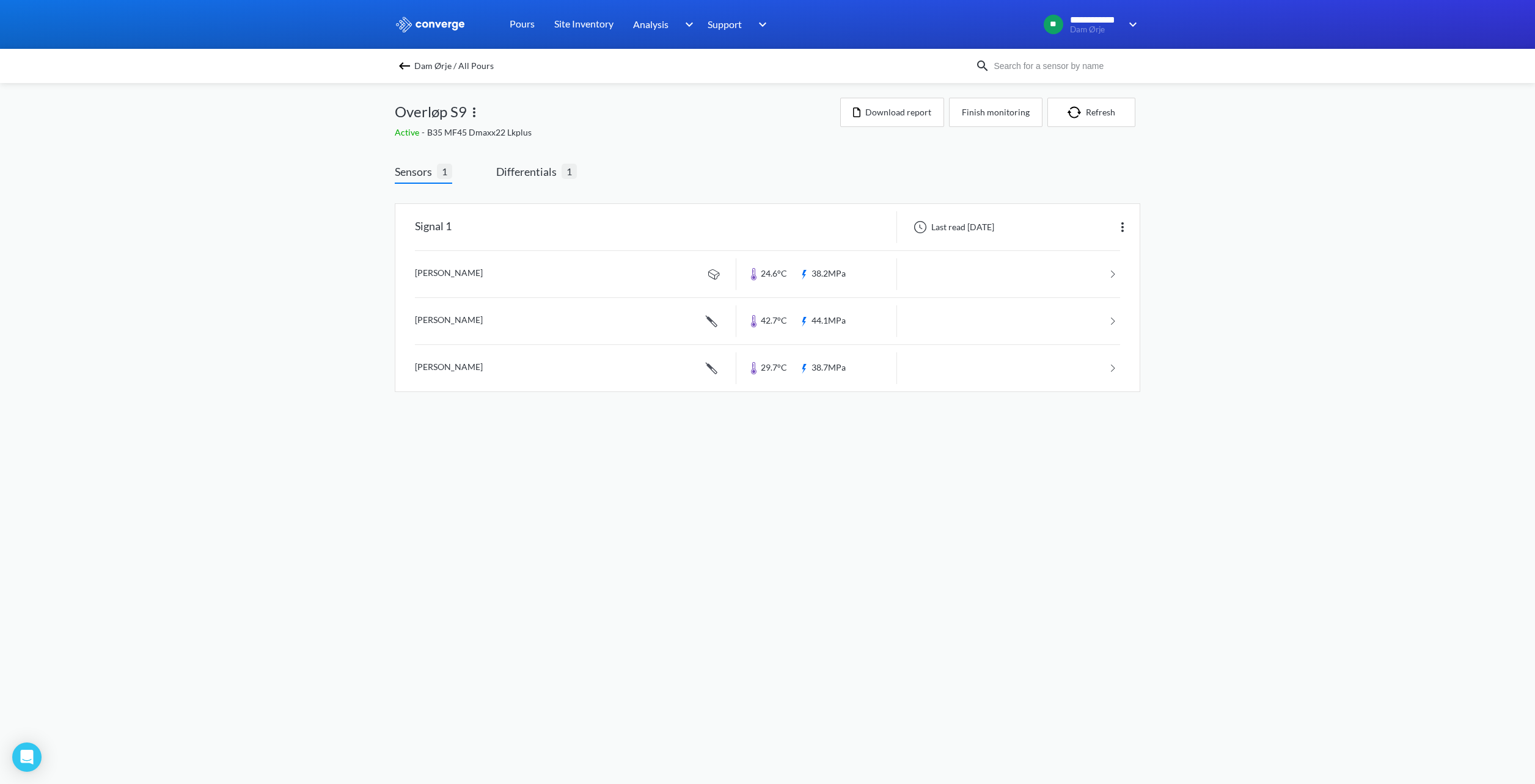
click at [430, 175] on span "Sensors" at bounding box center [415, 171] width 42 height 17
click at [1120, 225] on img at bounding box center [1122, 227] width 14 height 14
click at [1103, 228] on div "Edit" at bounding box center [1091, 227] width 78 height 23
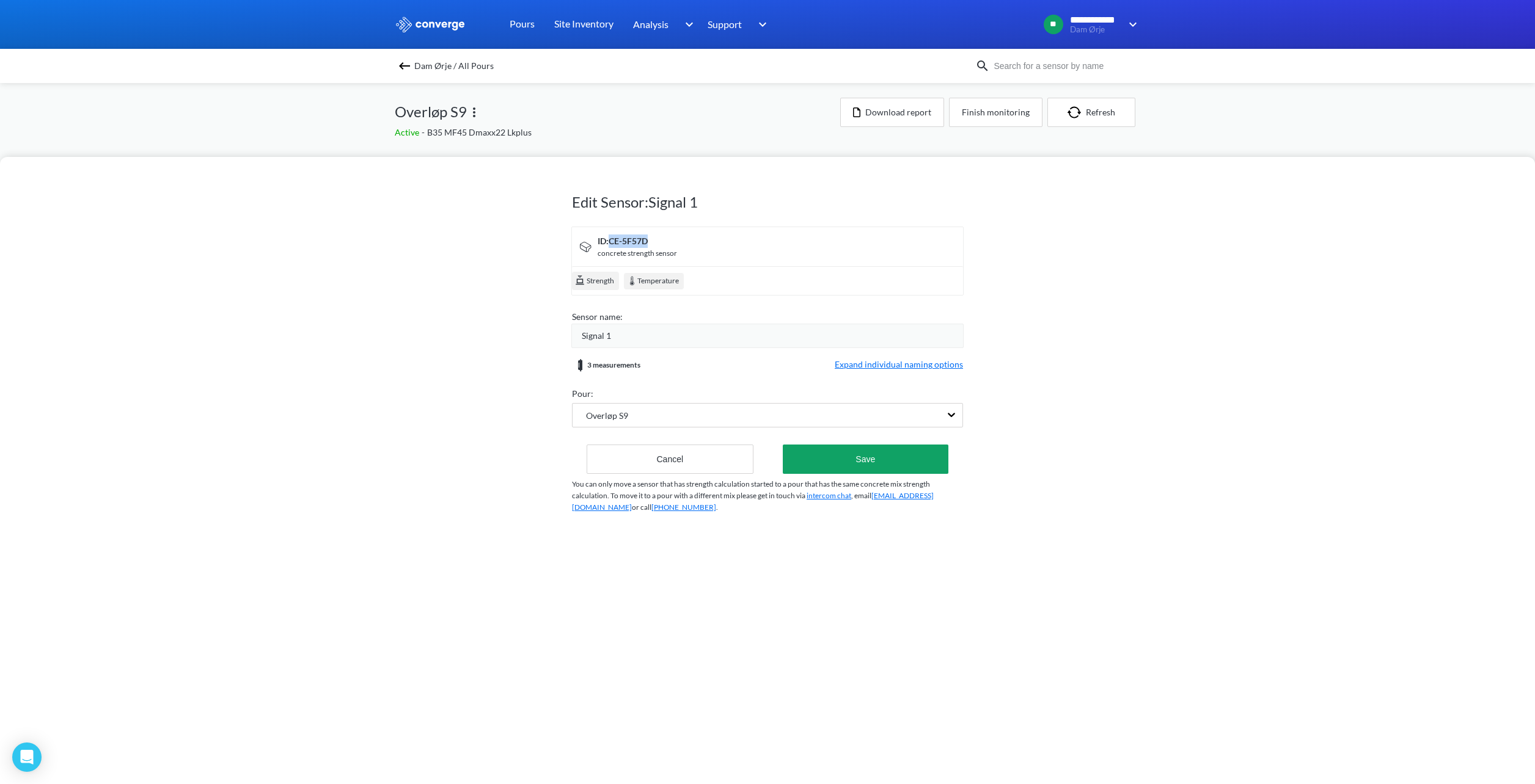
drag, startPoint x: 647, startPoint y: 241, endPoint x: 609, endPoint y: 244, distance: 38.1
click at [609, 244] on div "ID: CE-5F57D" at bounding box center [637, 241] width 80 height 13
copy div "CE-5F57D"
click at [370, 308] on div "Edit Sensor: Signal 1 ID: CE-5F57D concrete strength sensor Strength Temperatur…" at bounding box center [768, 470] width 1535 height 627
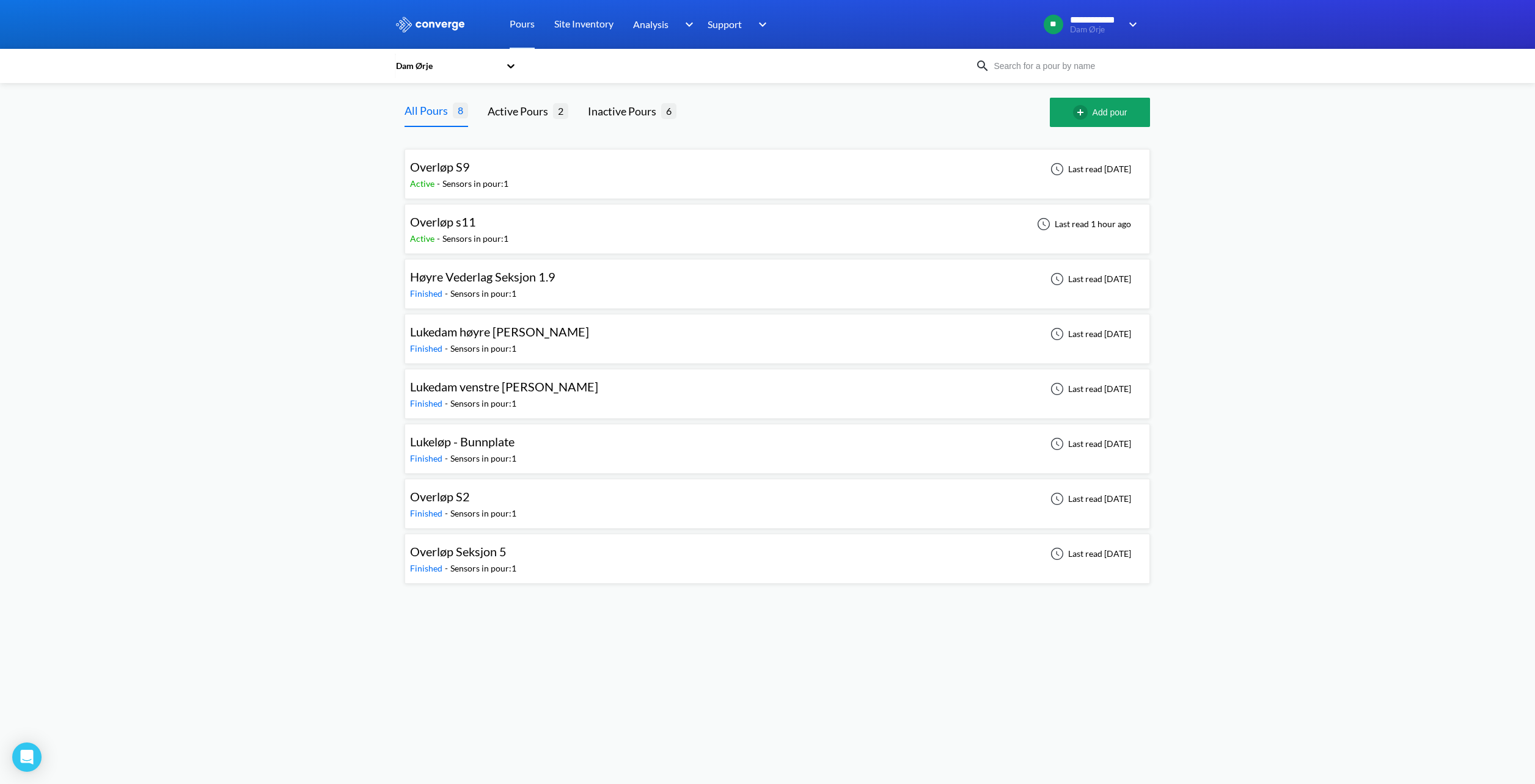
click at [474, 167] on div "Overløp S9" at bounding box center [459, 167] width 99 height 19
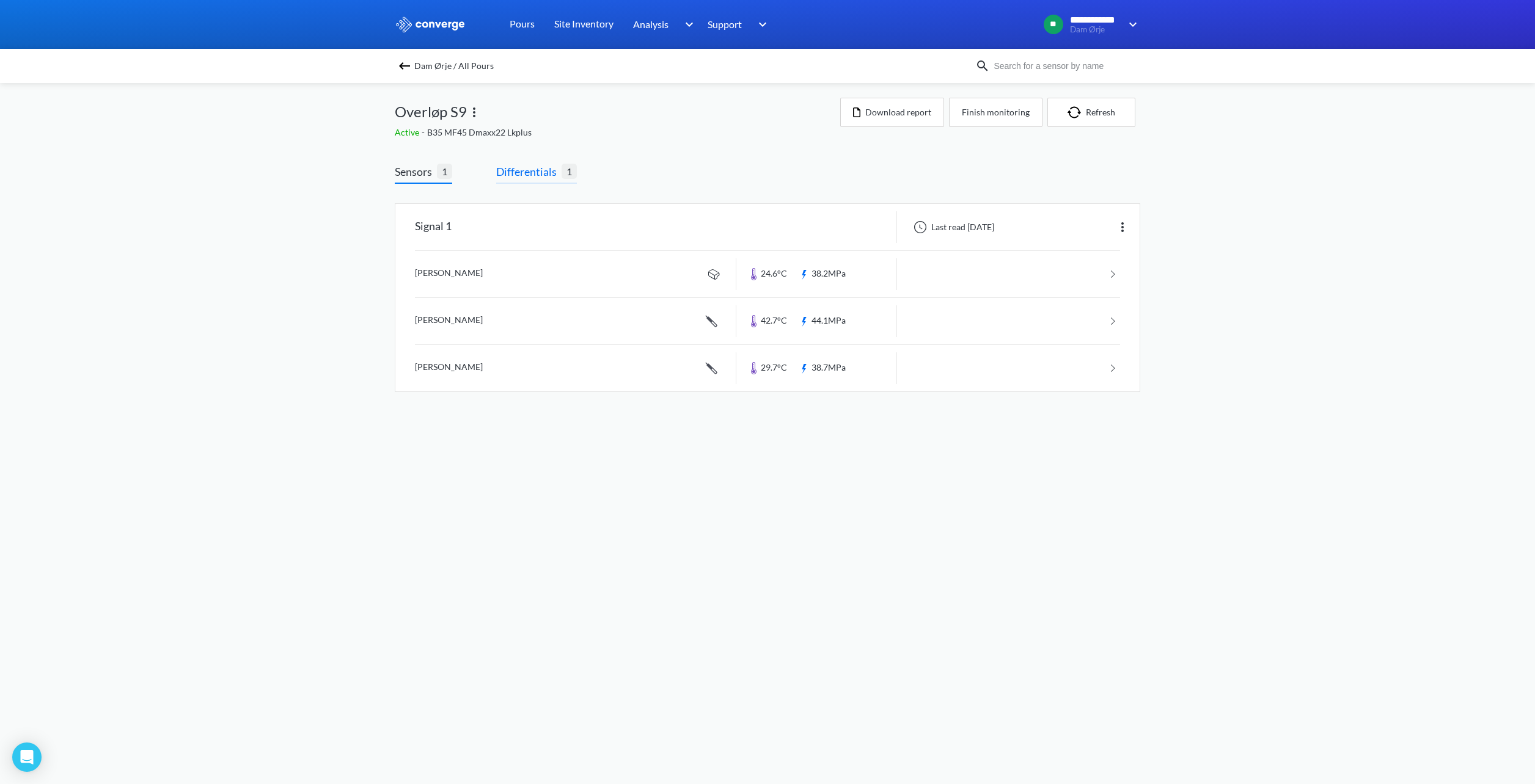
click at [522, 171] on span "Differentials" at bounding box center [529, 171] width 65 height 17
click at [496, 230] on link at bounding box center [768, 227] width 744 height 46
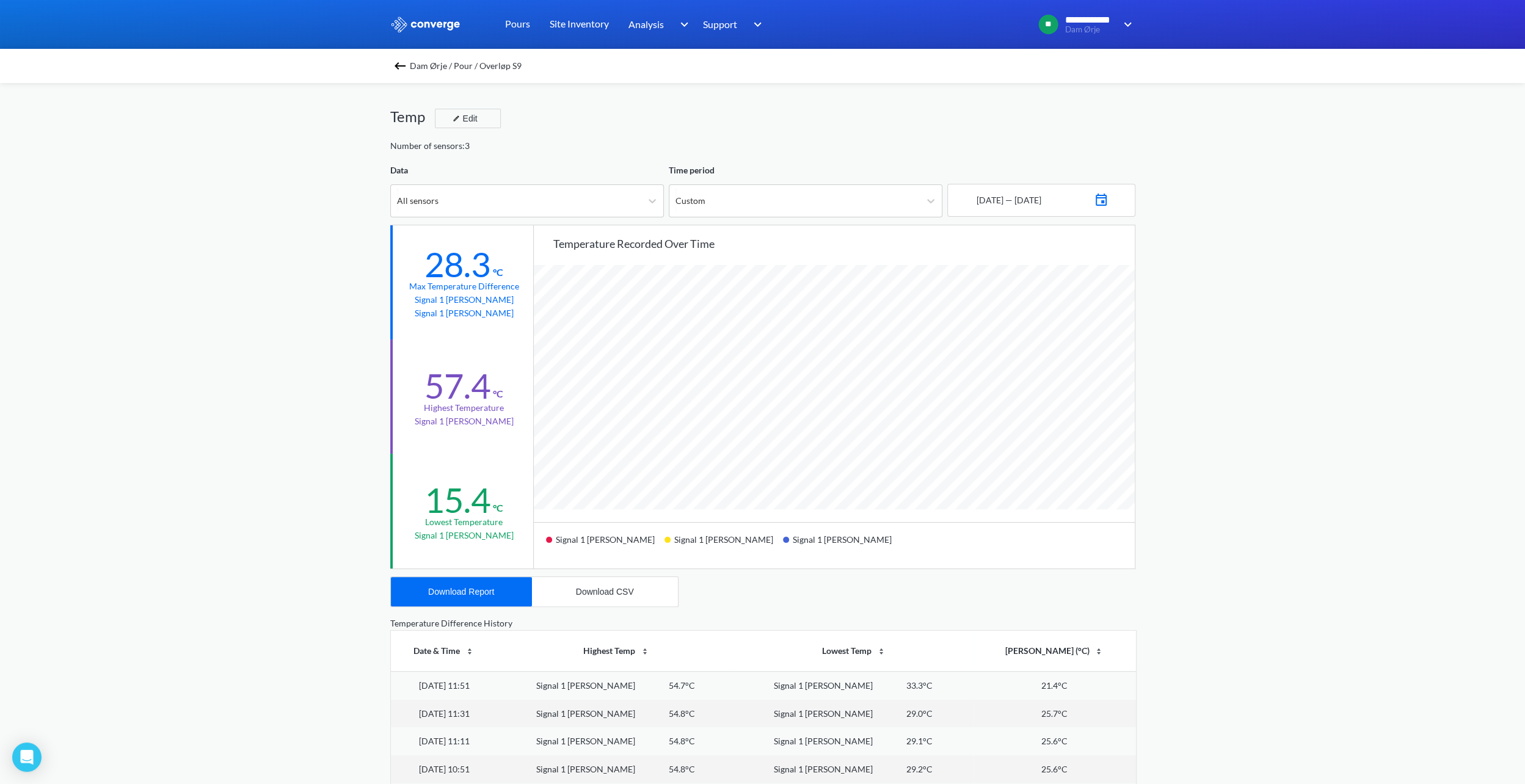
scroll to position [1022, 1524]
click at [528, 209] on div "All sensors" at bounding box center [516, 201] width 250 height 32
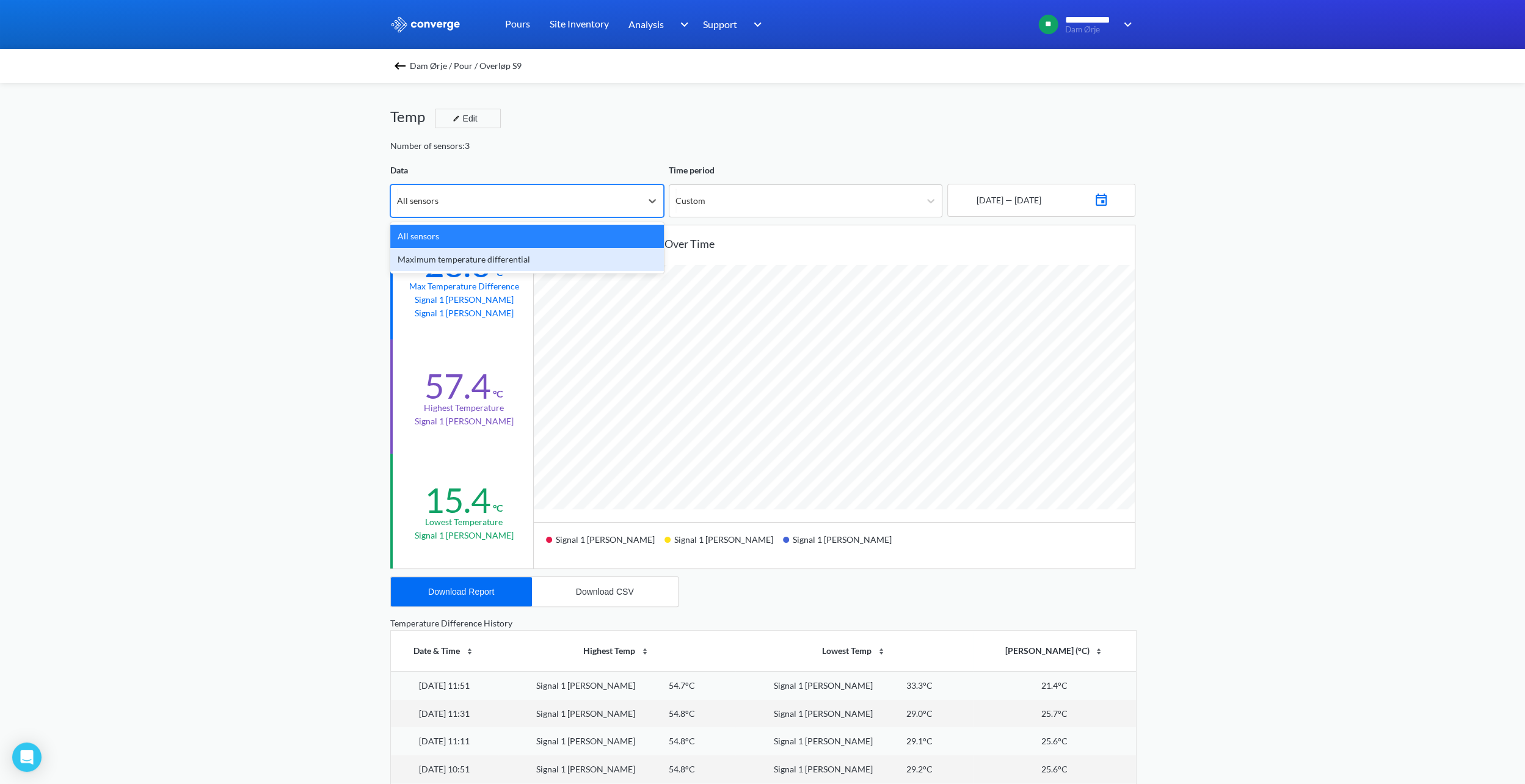
click at [511, 262] on div "Maximum temperature differential" at bounding box center [527, 259] width 274 height 23
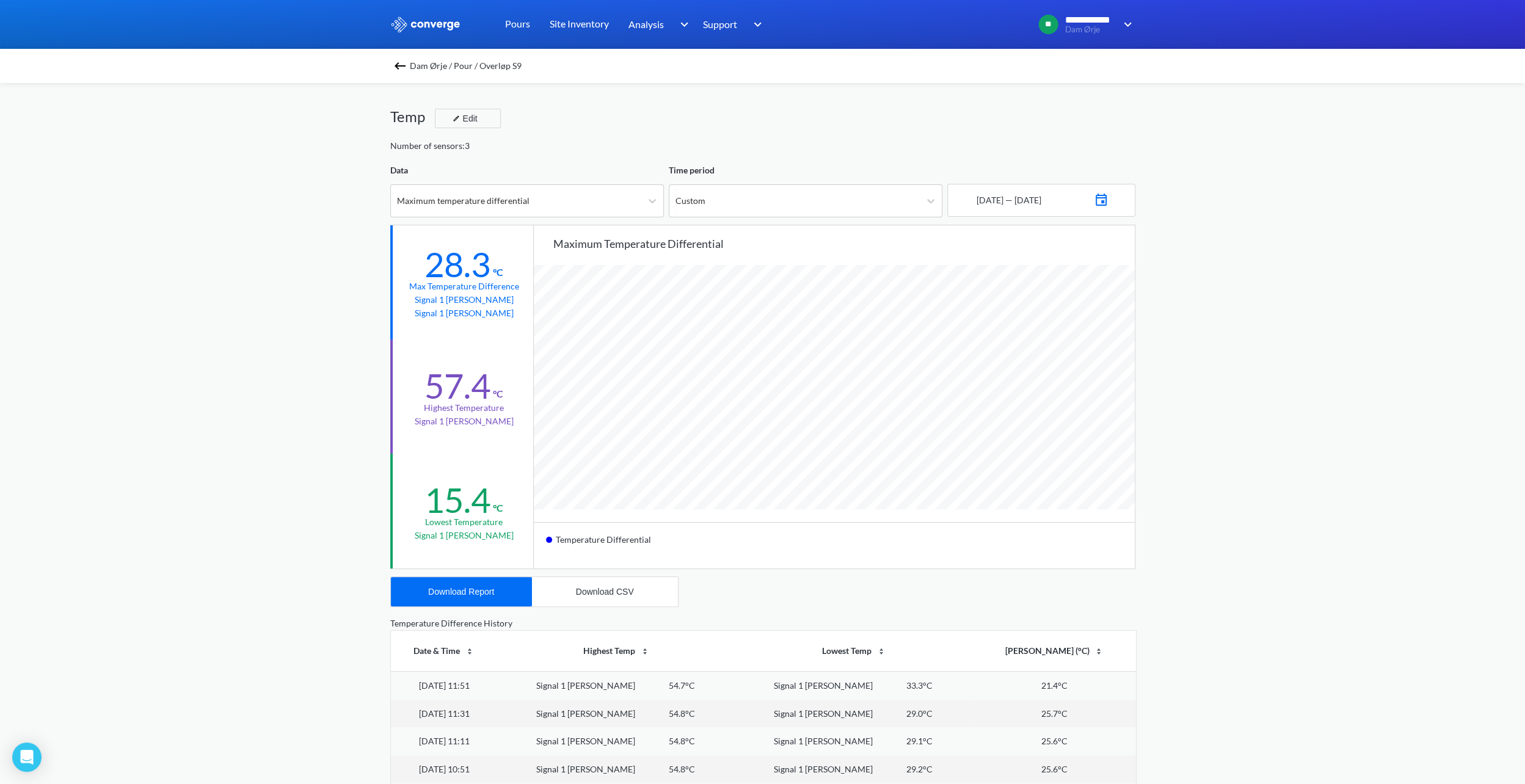
click at [406, 65] on img at bounding box center [400, 65] width 14 height 14
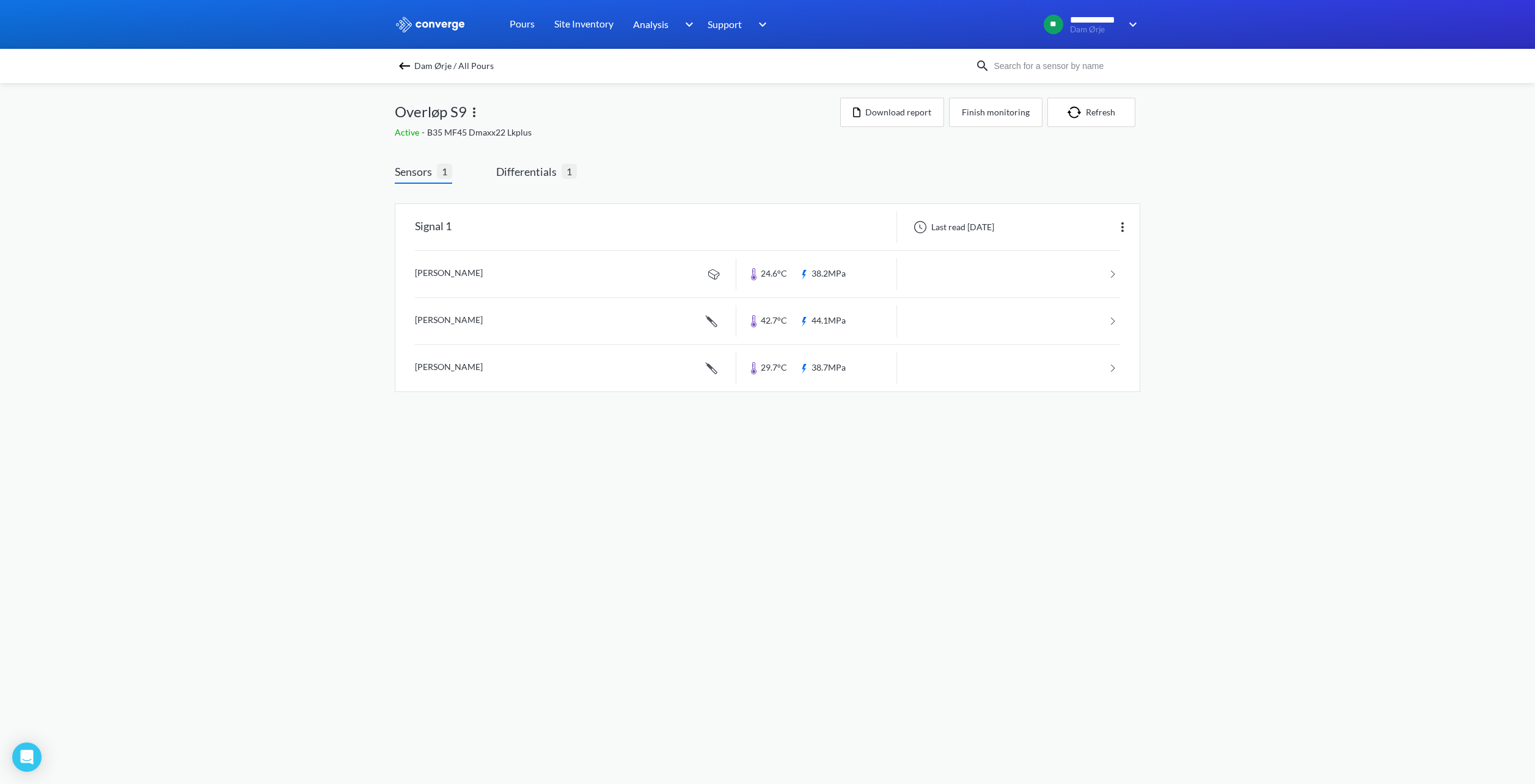
click at [402, 67] on img at bounding box center [404, 65] width 14 height 14
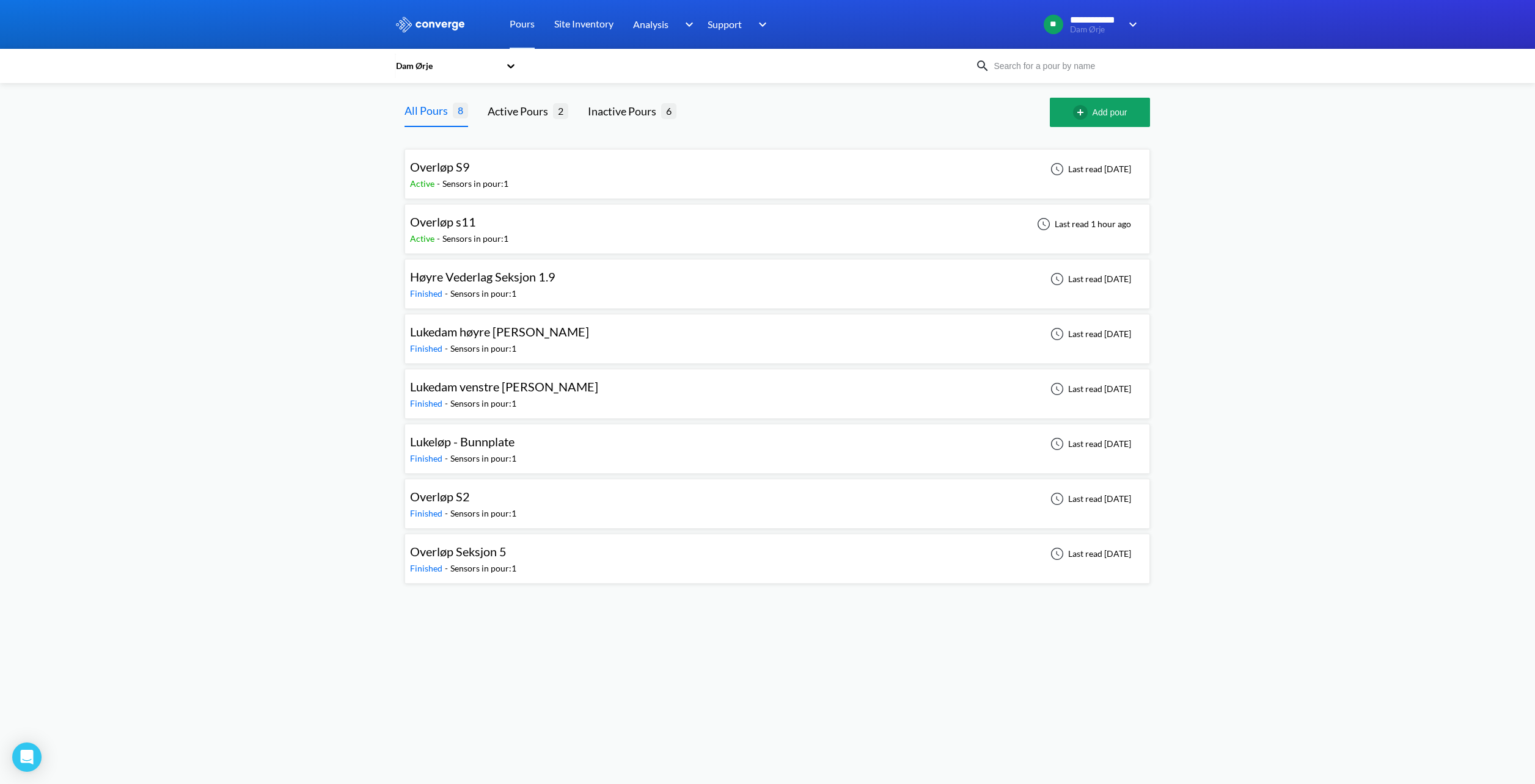
click at [516, 235] on div "Overløp s11 Active - Sensors in pour: 1 Last read 1 hour ago" at bounding box center [777, 229] width 734 height 39
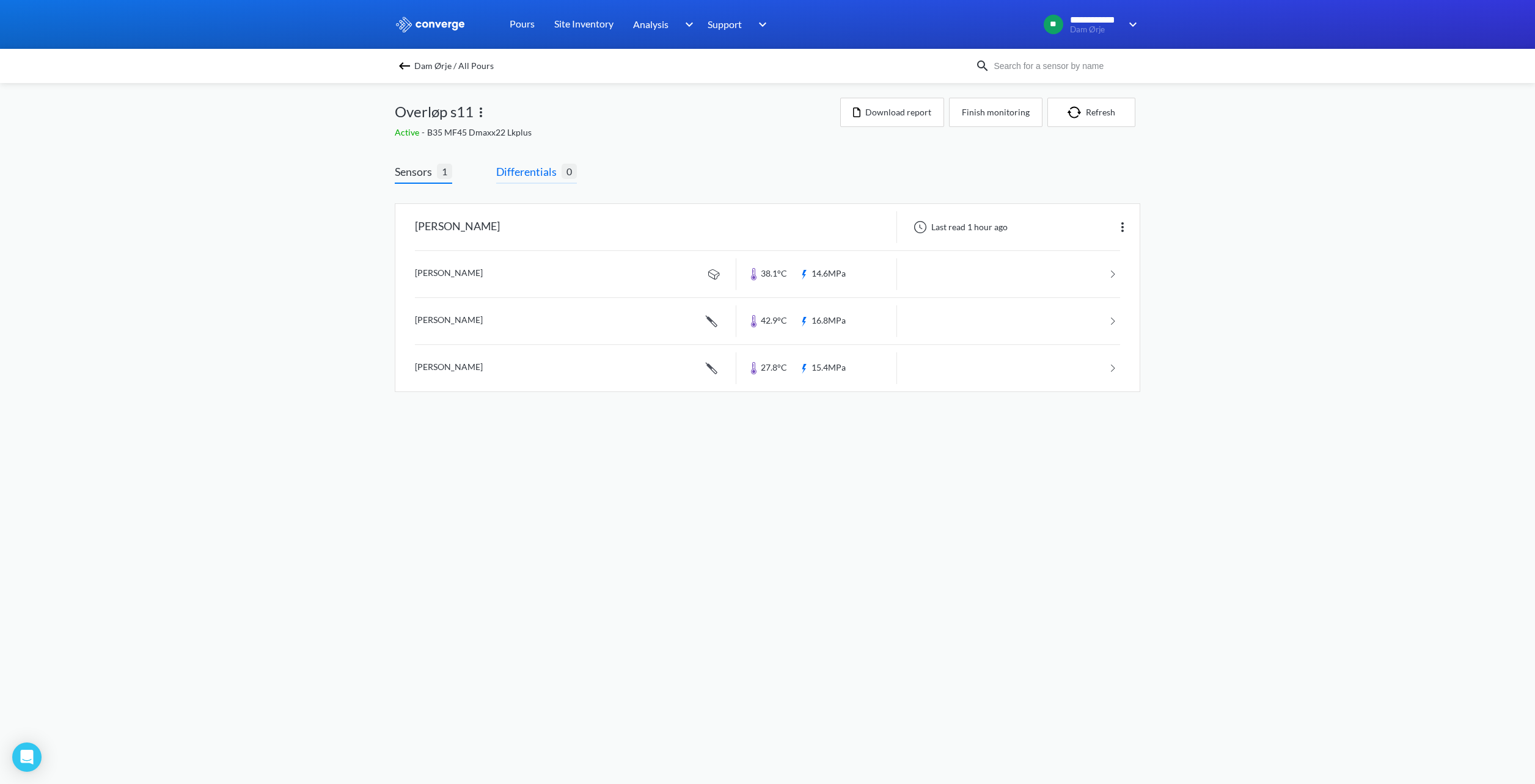
click at [544, 167] on span "Differentials" at bounding box center [529, 171] width 65 height 17
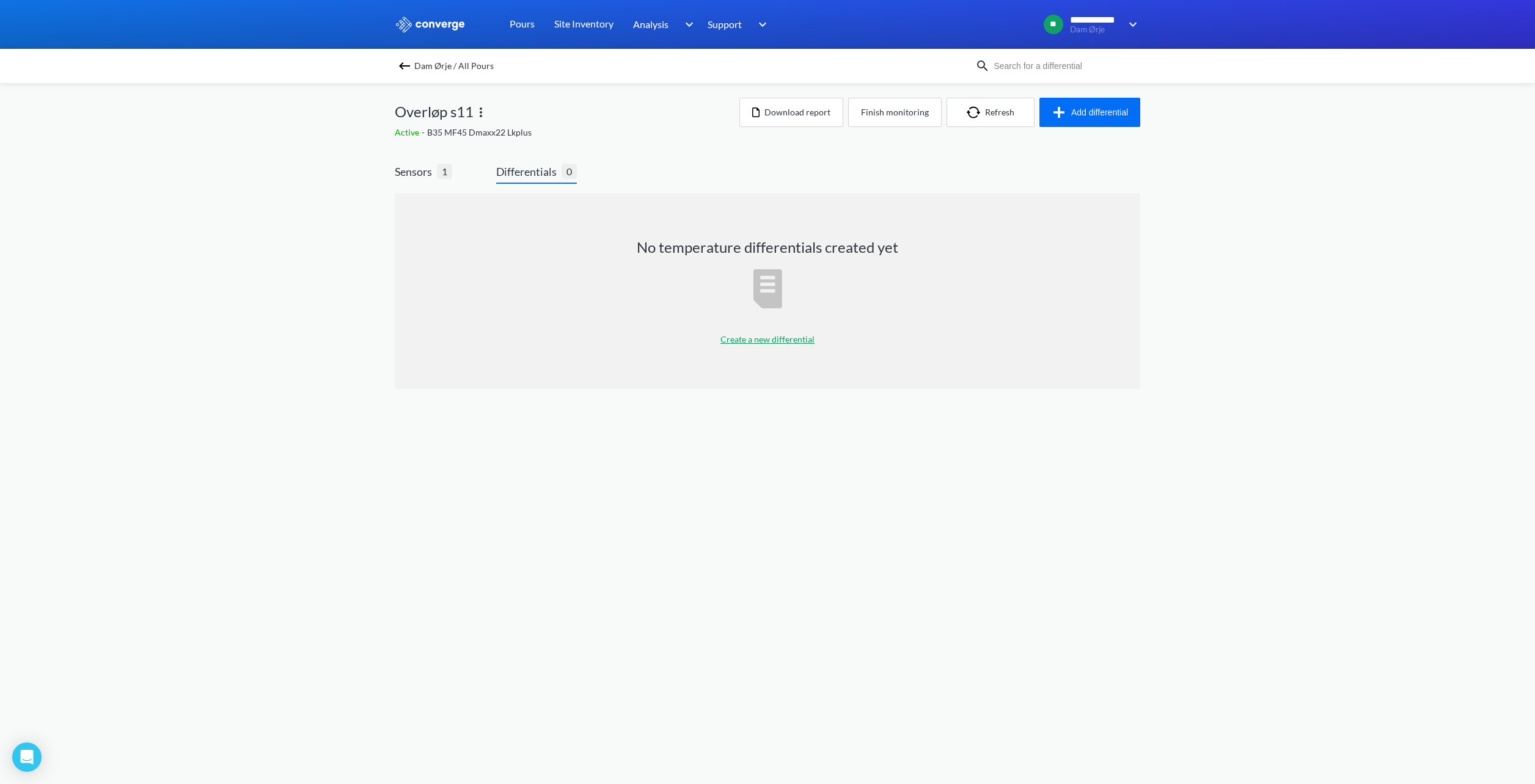
click at [772, 336] on p "Create a new differential" at bounding box center [768, 339] width 94 height 13
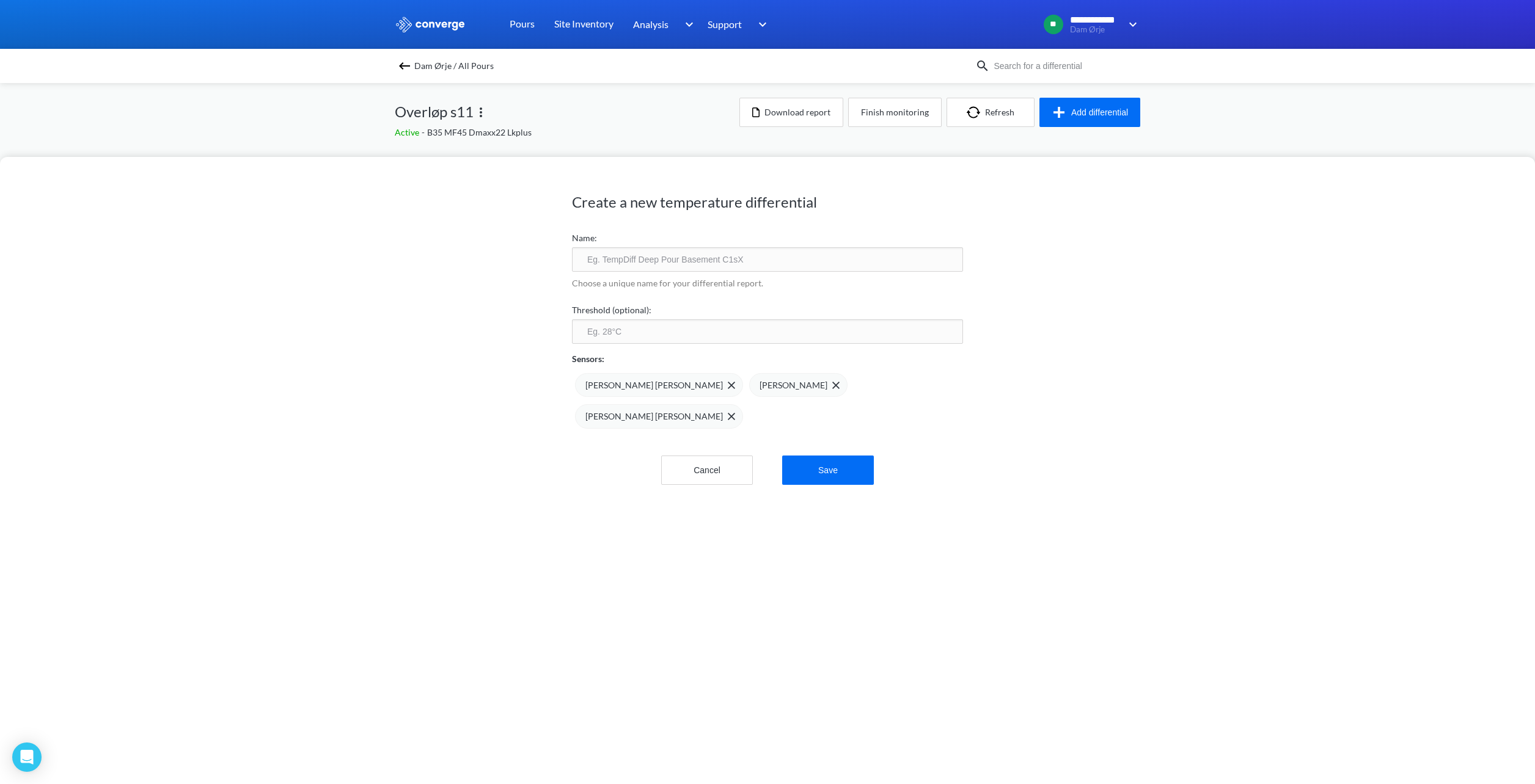
click at [650, 259] on input "text" at bounding box center [767, 259] width 391 height 24
type input "T"
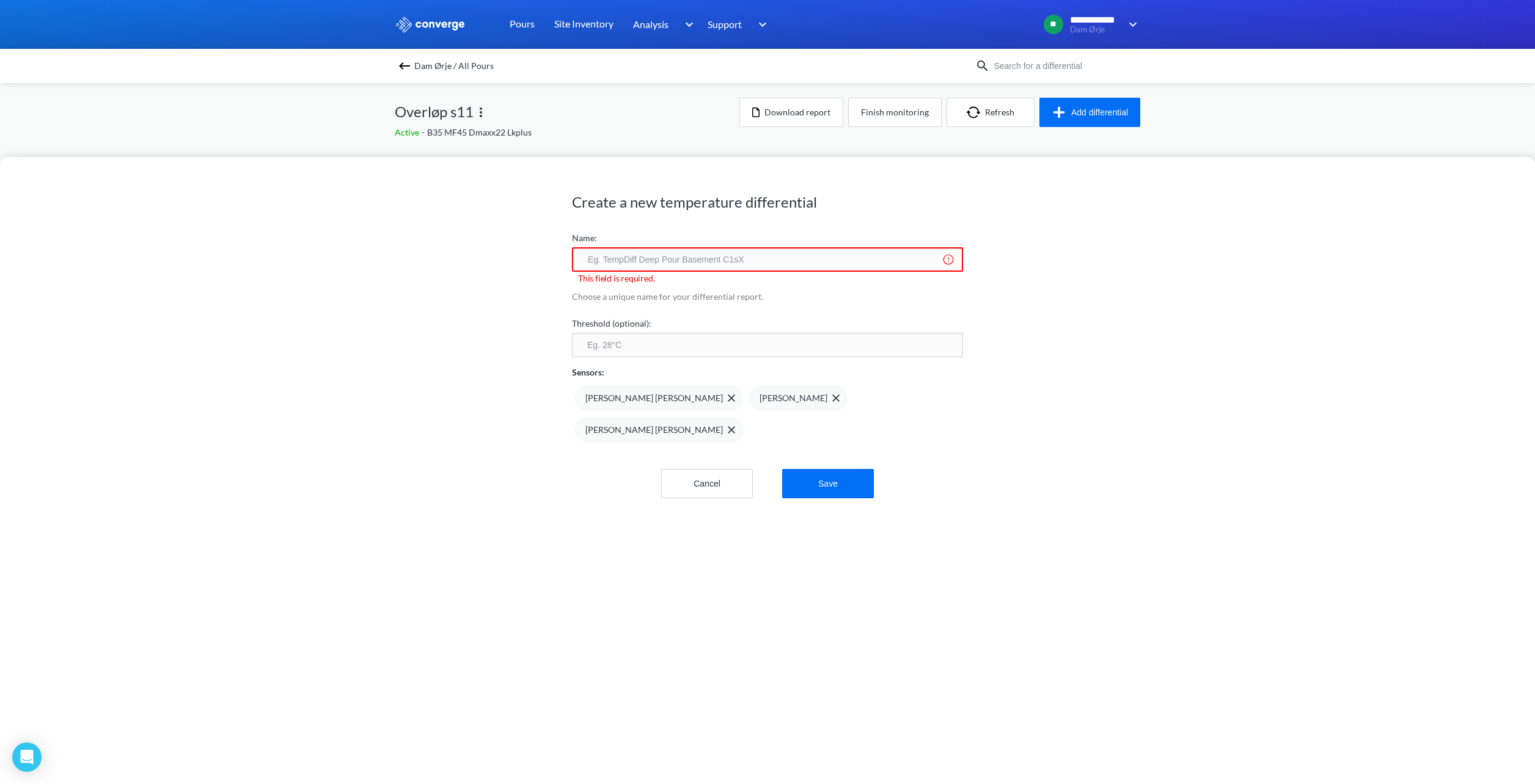
click at [719, 258] on input "text" at bounding box center [767, 259] width 391 height 24
click at [727, 251] on input "text" at bounding box center [767, 259] width 391 height 24
click at [806, 229] on div "Name: This field is required." at bounding box center [767, 257] width 391 height 56
click at [490, 320] on div "Create a new temperature differential Name: This field is required. Choose a un…" at bounding box center [768, 470] width 1535 height 627
click at [406, 65] on img at bounding box center [404, 65] width 14 height 14
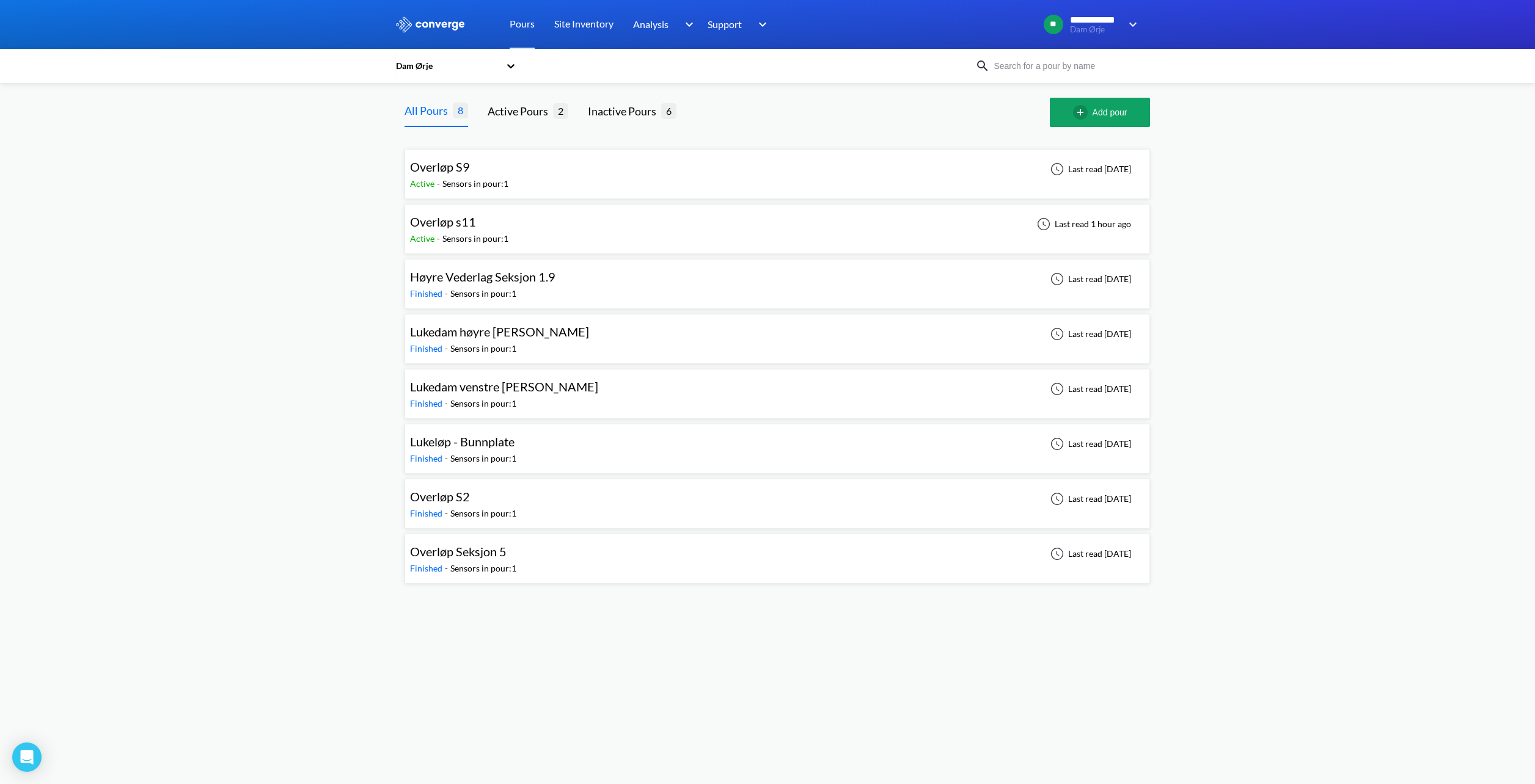
click at [562, 172] on div "Overløp S9 Active - Sensors in pour: 1 Last read [DATE]" at bounding box center [777, 174] width 734 height 39
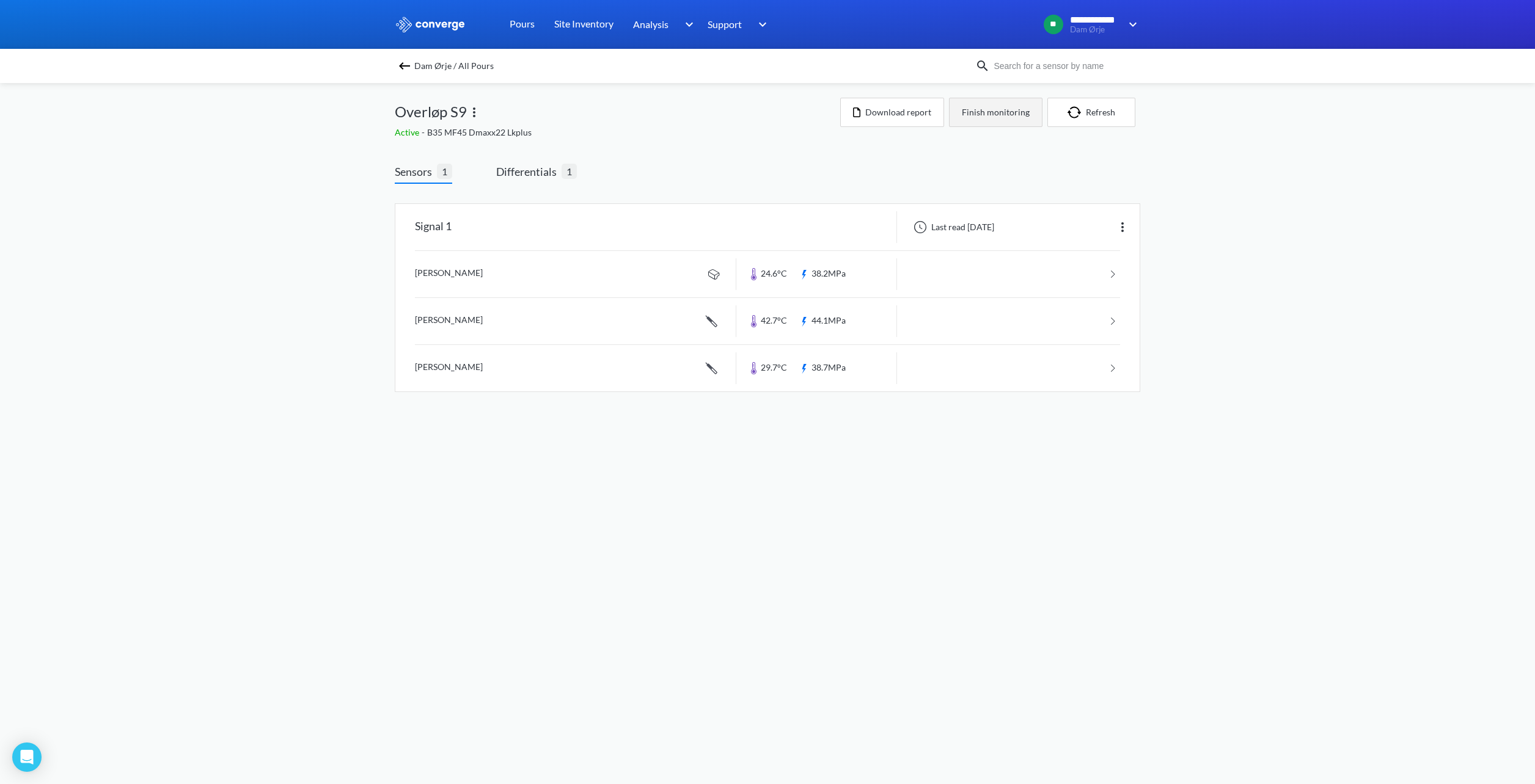
click at [983, 115] on button "Finish monitoring" at bounding box center [995, 112] width 94 height 29
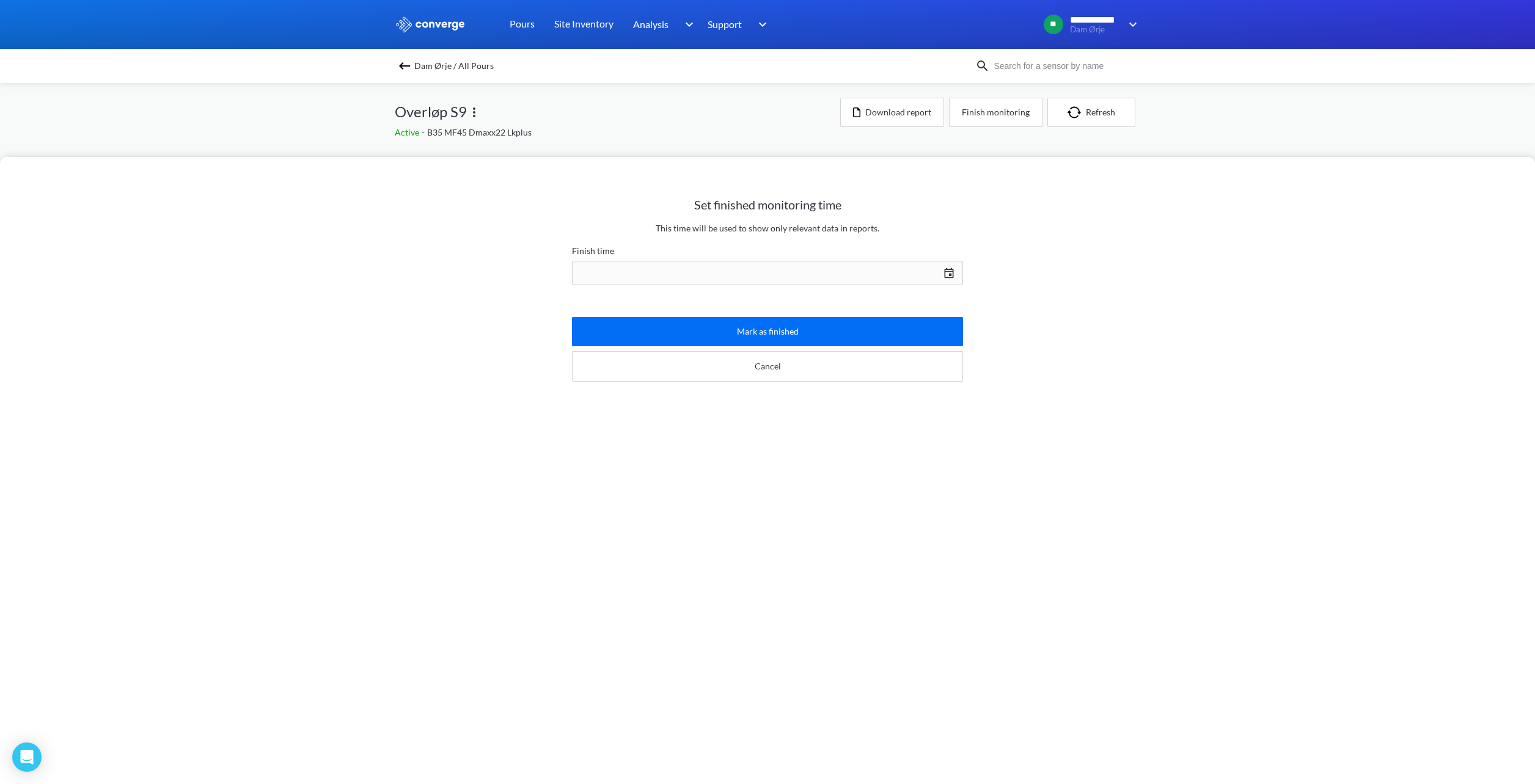
click at [941, 271] on div "[DATE] Press the down arrow key to interact with the calendar and select a date…" at bounding box center [767, 273] width 391 height 29
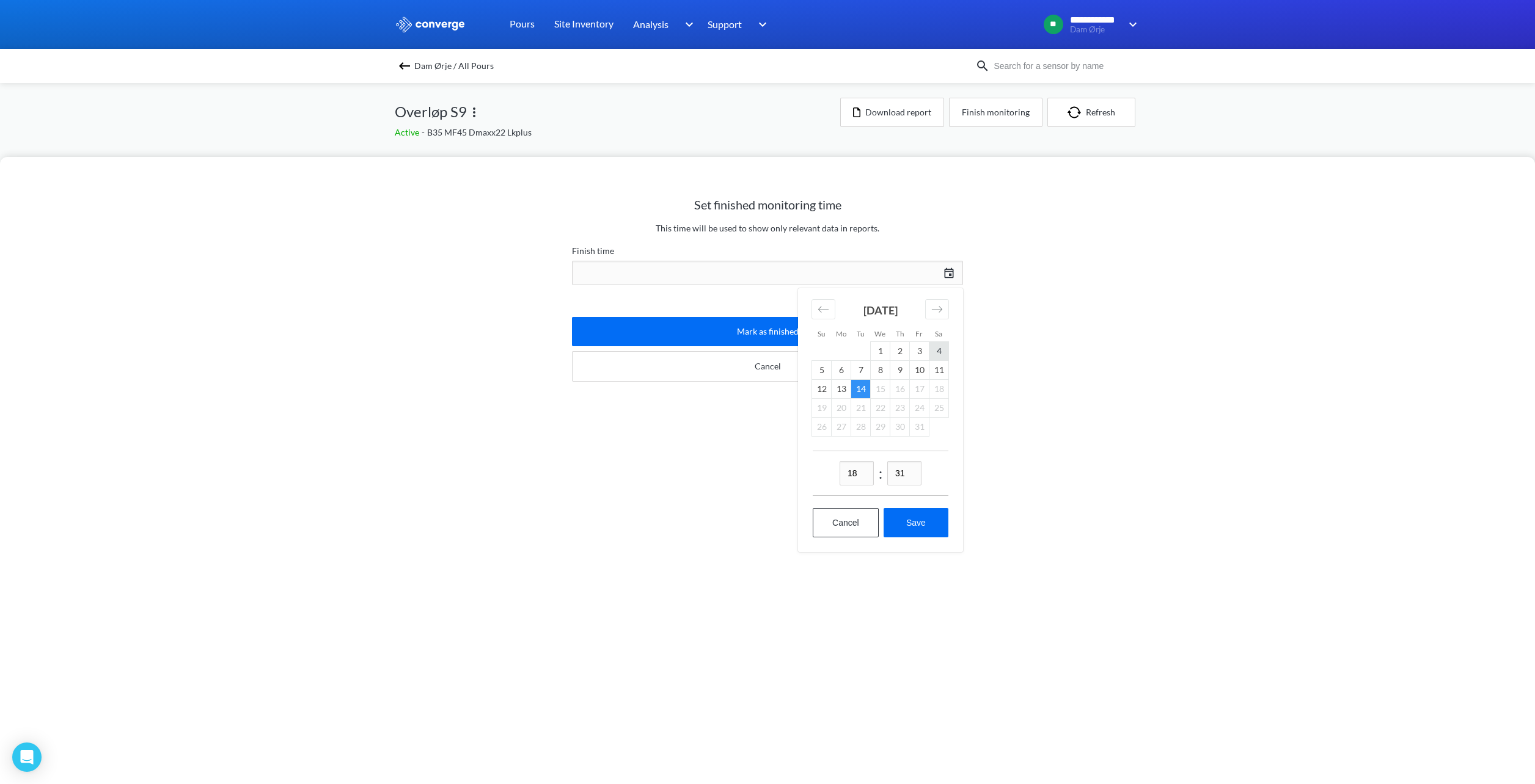
click at [933, 348] on td "4" at bounding box center [939, 351] width 19 height 19
click at [935, 526] on button "Save" at bounding box center [916, 522] width 65 height 29
type input "18:31[DATE]"
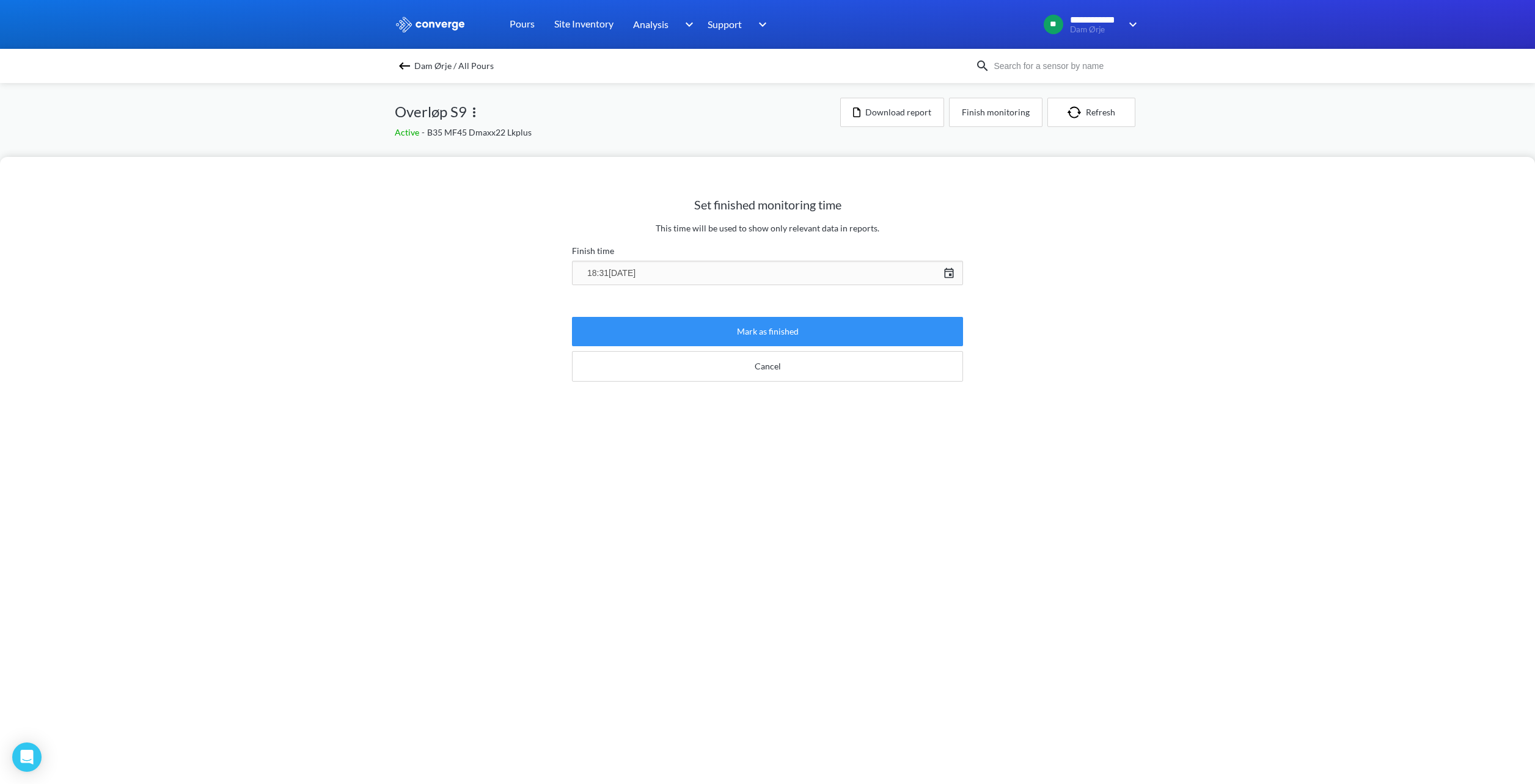
click at [815, 333] on button "Mark as finished" at bounding box center [767, 331] width 391 height 29
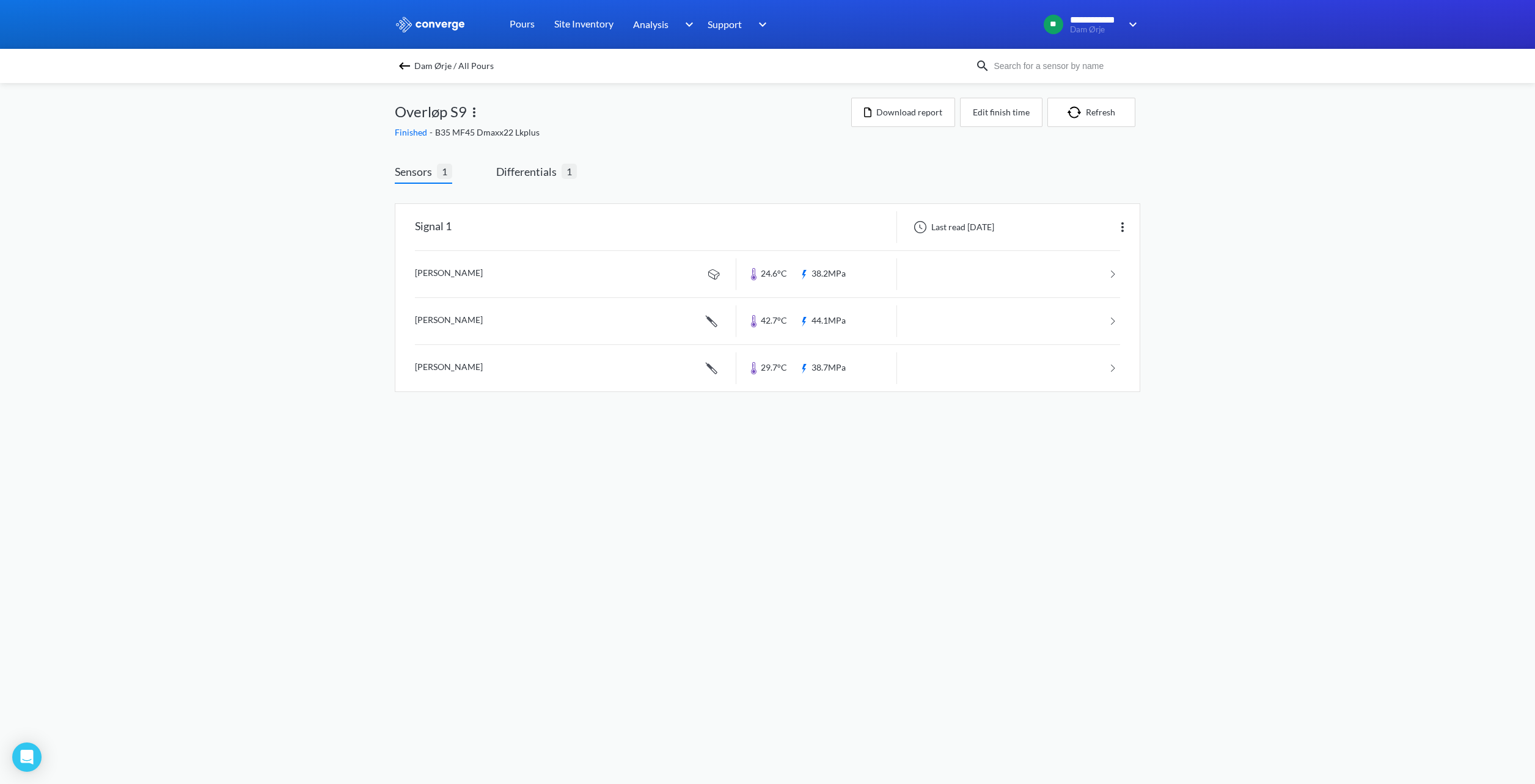
click at [415, 61] on span "Dam Ørje / All Pours" at bounding box center [454, 66] width 80 height 17
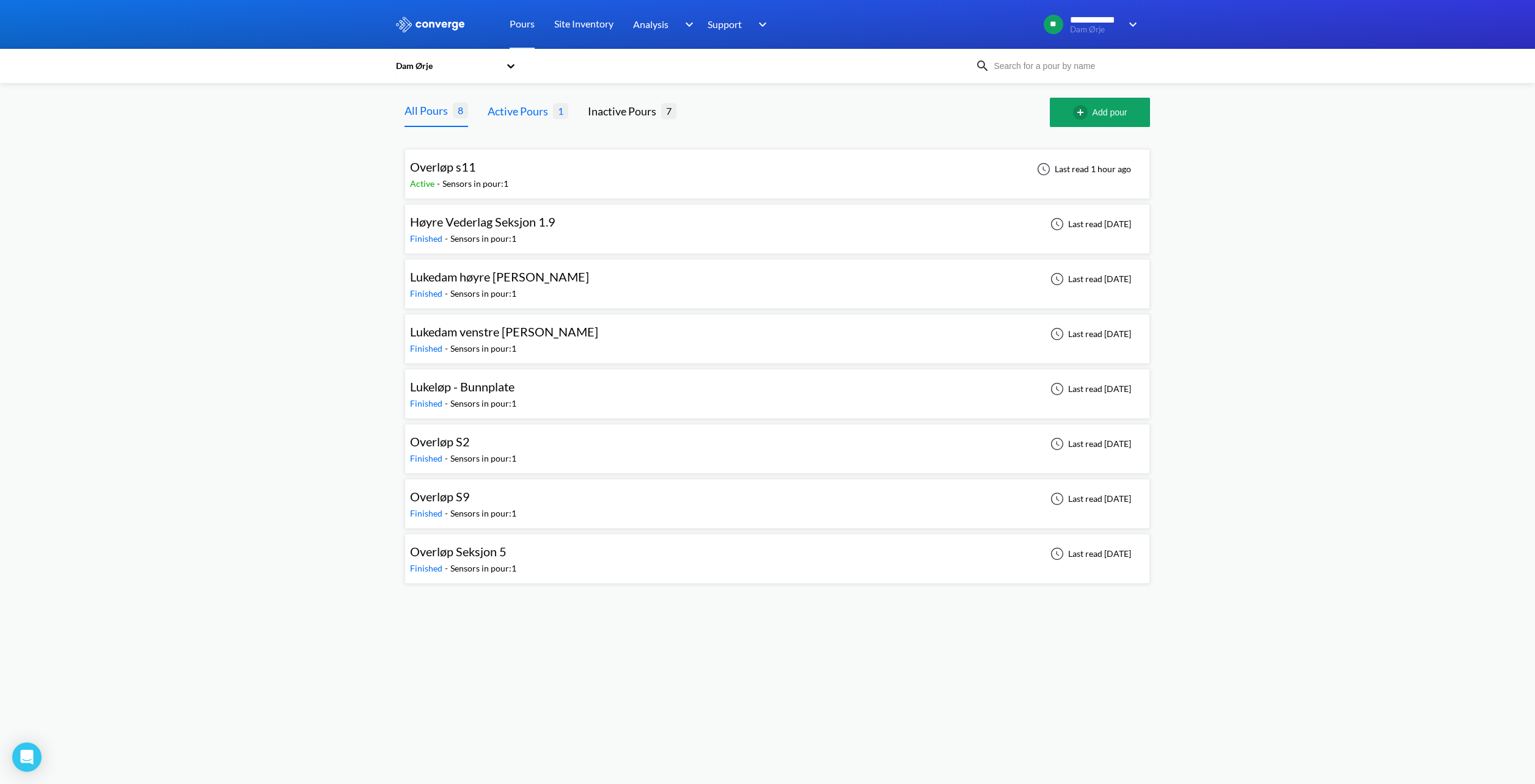
click at [537, 119] on div "Active Pours" at bounding box center [520, 111] width 65 height 17
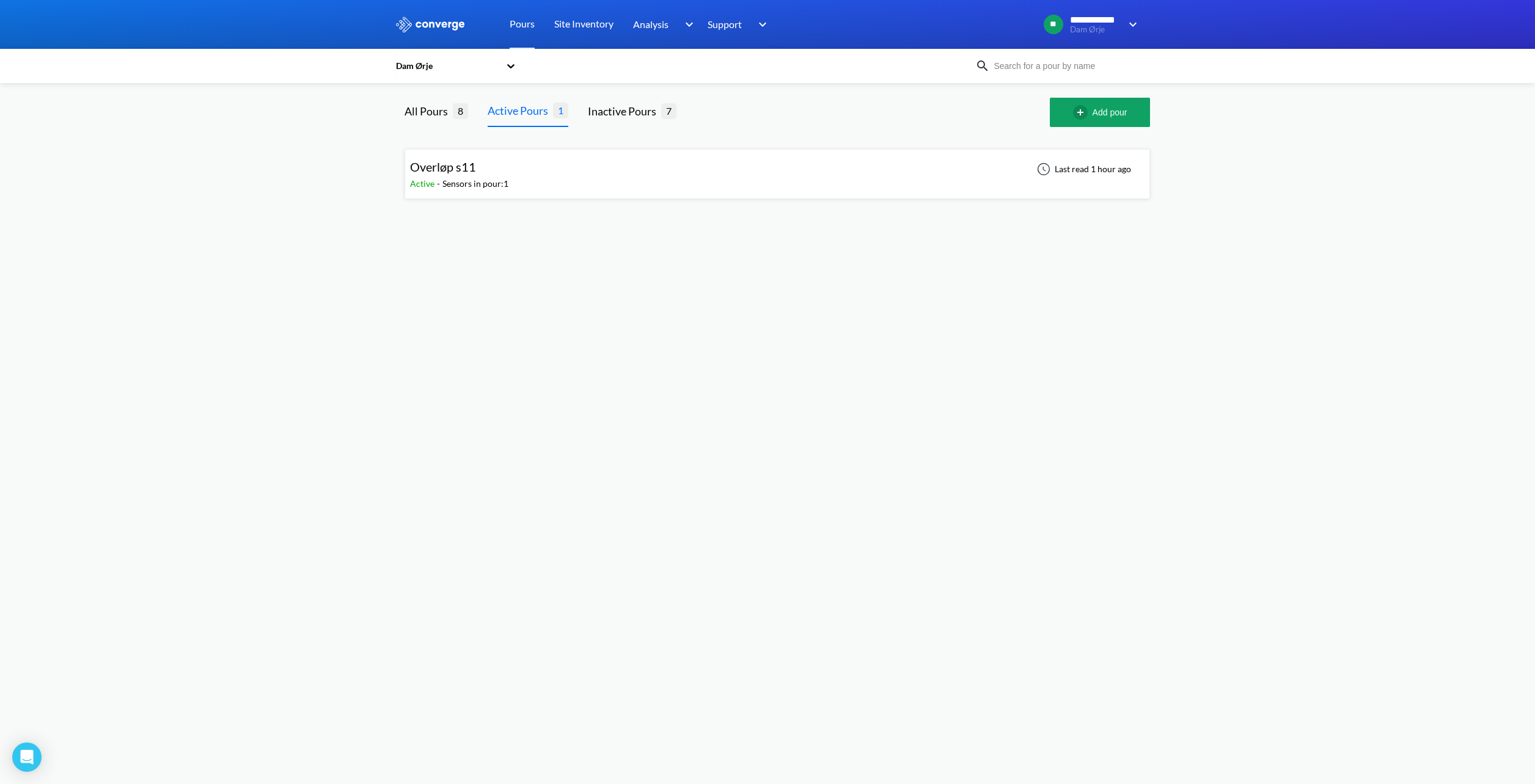
click at [1033, 174] on div "Last read 1 hour ago" at bounding box center [1083, 169] width 105 height 14
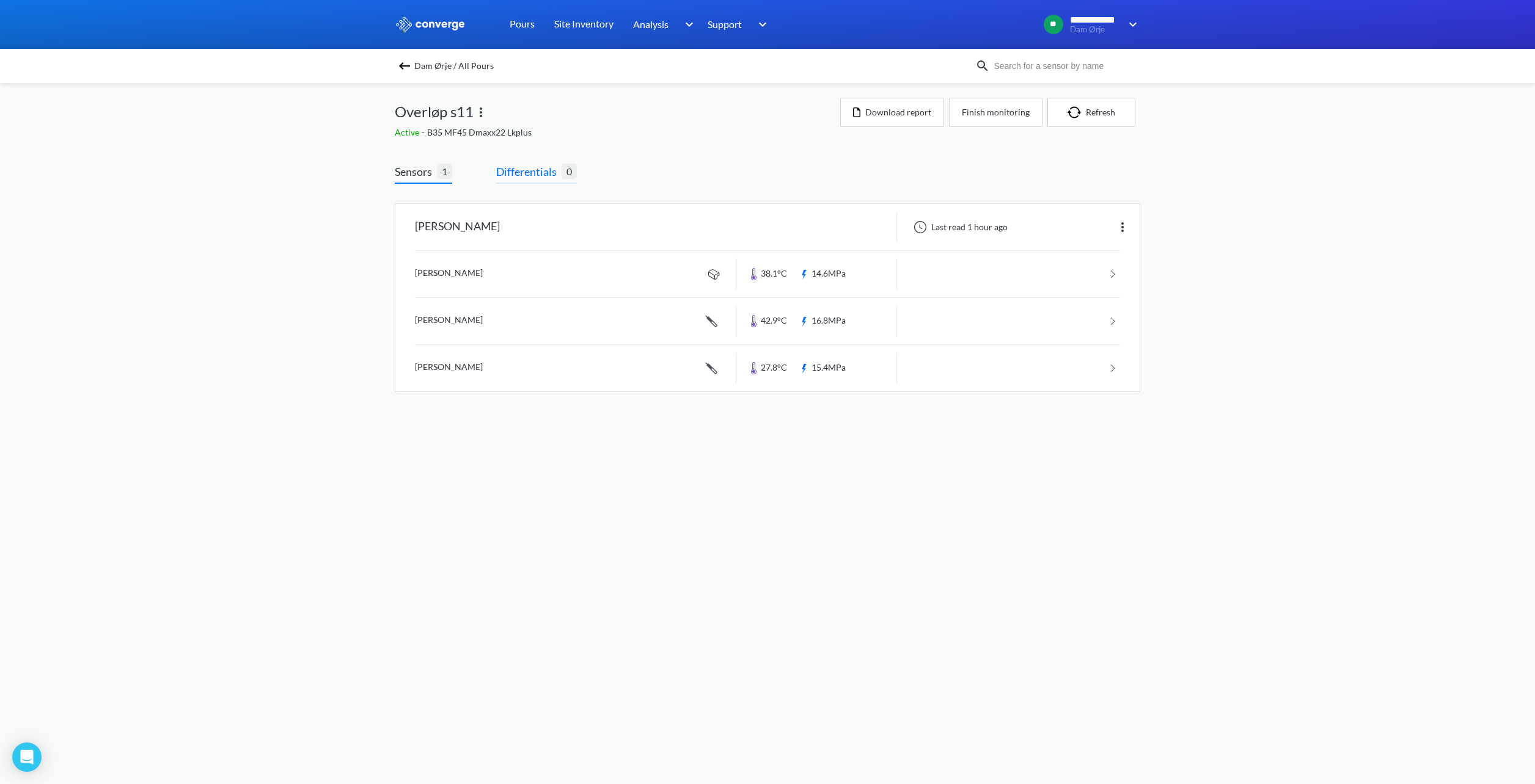
click at [548, 177] on span "Differentials" at bounding box center [529, 171] width 65 height 17
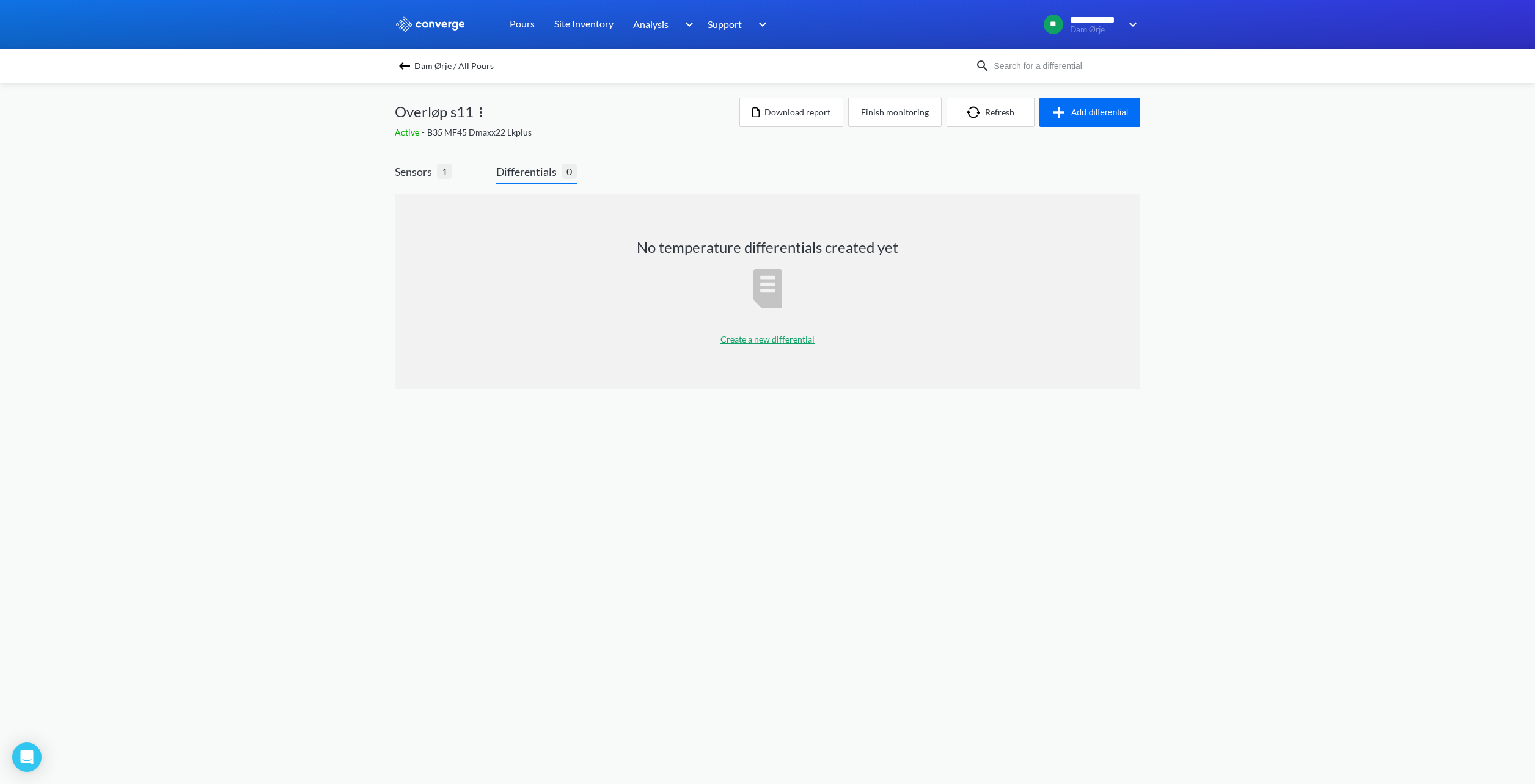
click at [764, 337] on p "Create a new differential" at bounding box center [768, 339] width 94 height 13
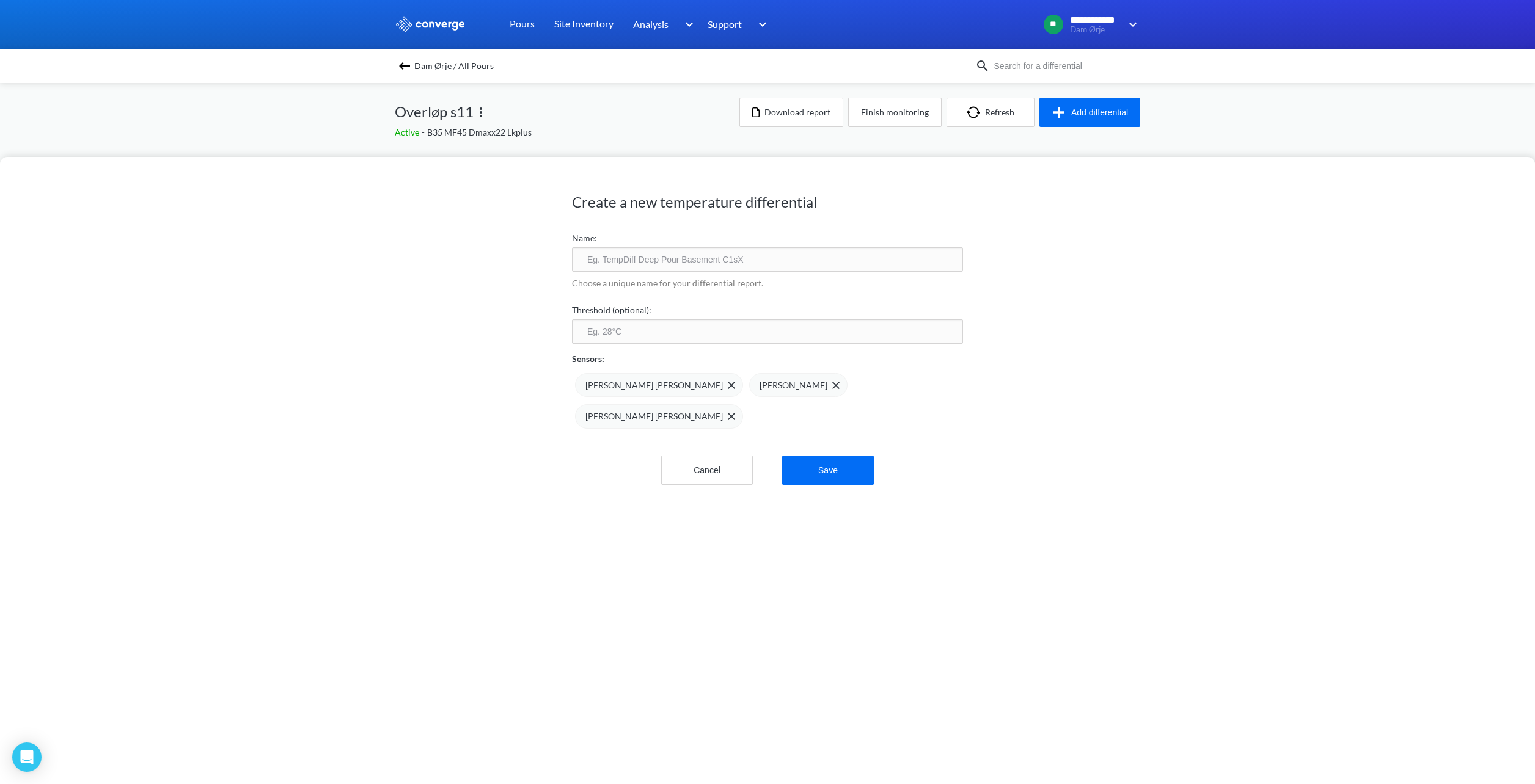
click at [661, 258] on input "text" at bounding box center [767, 259] width 391 height 24
type input "T"
type input "Temperatur alle loggere"
click at [601, 380] on span "[PERSON_NAME] [PERSON_NAME]" at bounding box center [654, 385] width 137 height 13
click at [690, 379] on span "[PERSON_NAME] [PERSON_NAME]" at bounding box center [758, 385] width 137 height 13
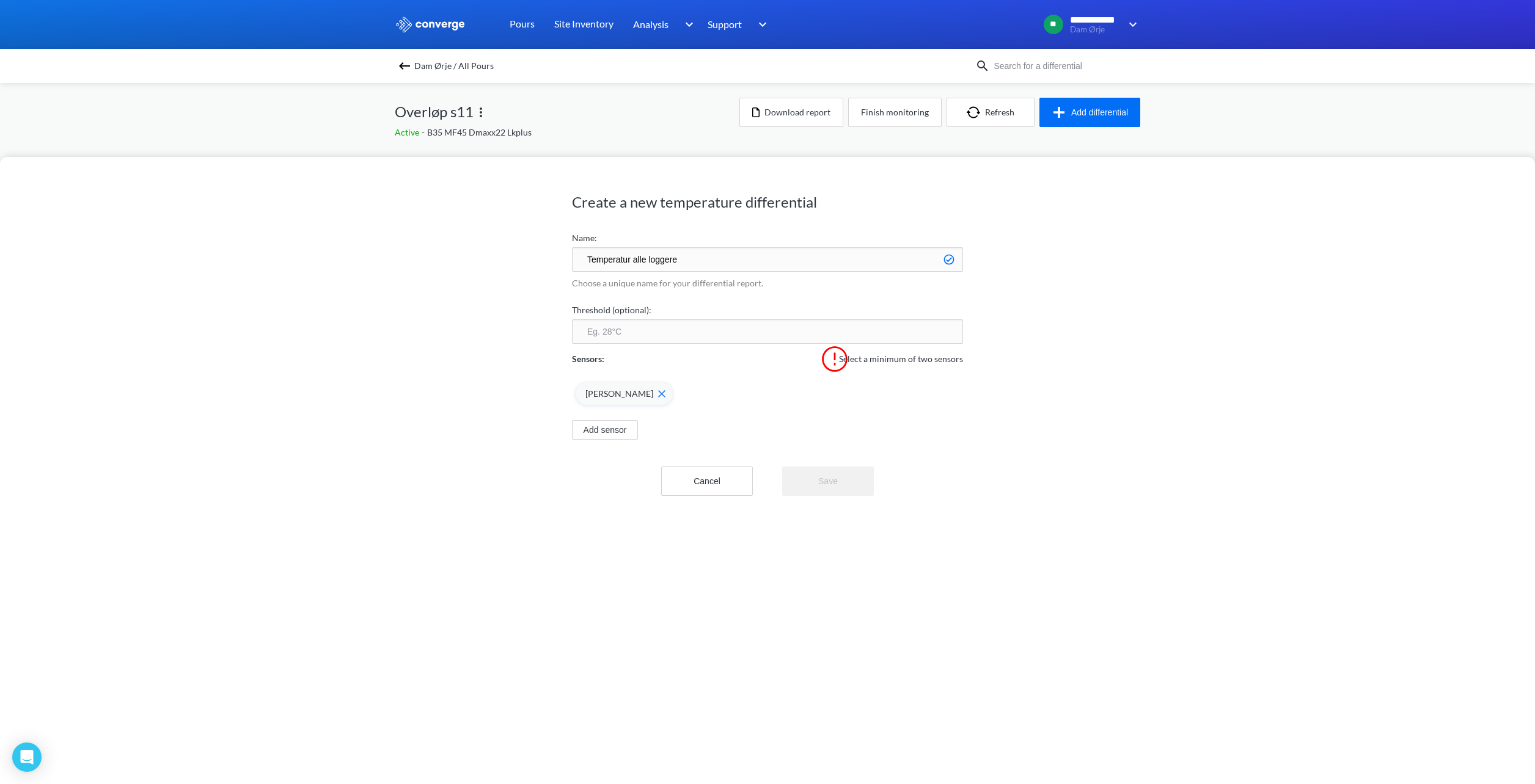
click at [599, 390] on span "[PERSON_NAME]" at bounding box center [619, 393] width 68 height 13
click at [591, 395] on button "Add sensor" at bounding box center [604, 398] width 66 height 19
click at [728, 393] on img at bounding box center [732, 394] width 8 height 8
click at [832, 393] on img at bounding box center [836, 394] width 8 height 8
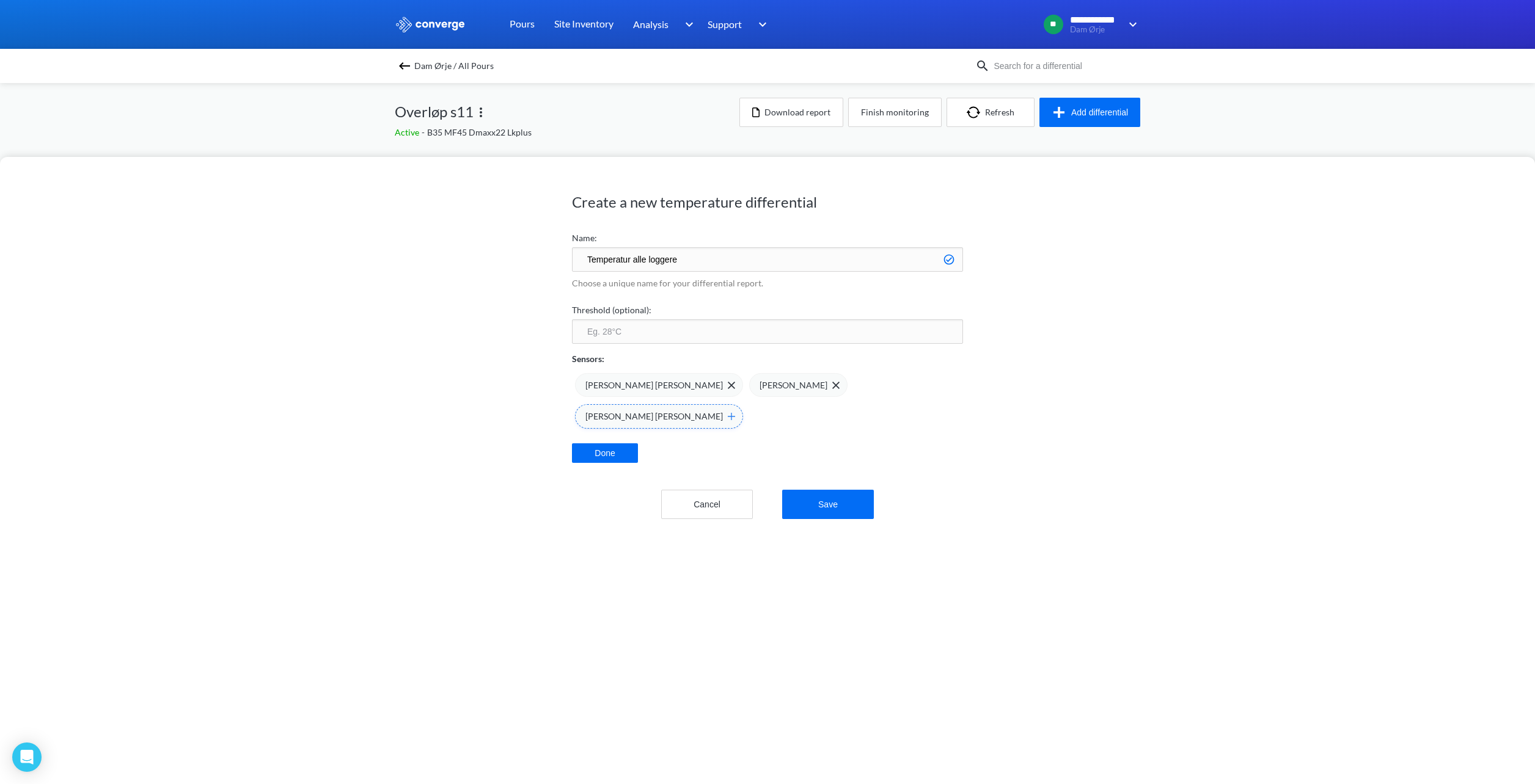
click at [735, 413] on img at bounding box center [732, 416] width 8 height 8
click at [823, 455] on button "Save" at bounding box center [828, 470] width 92 height 29
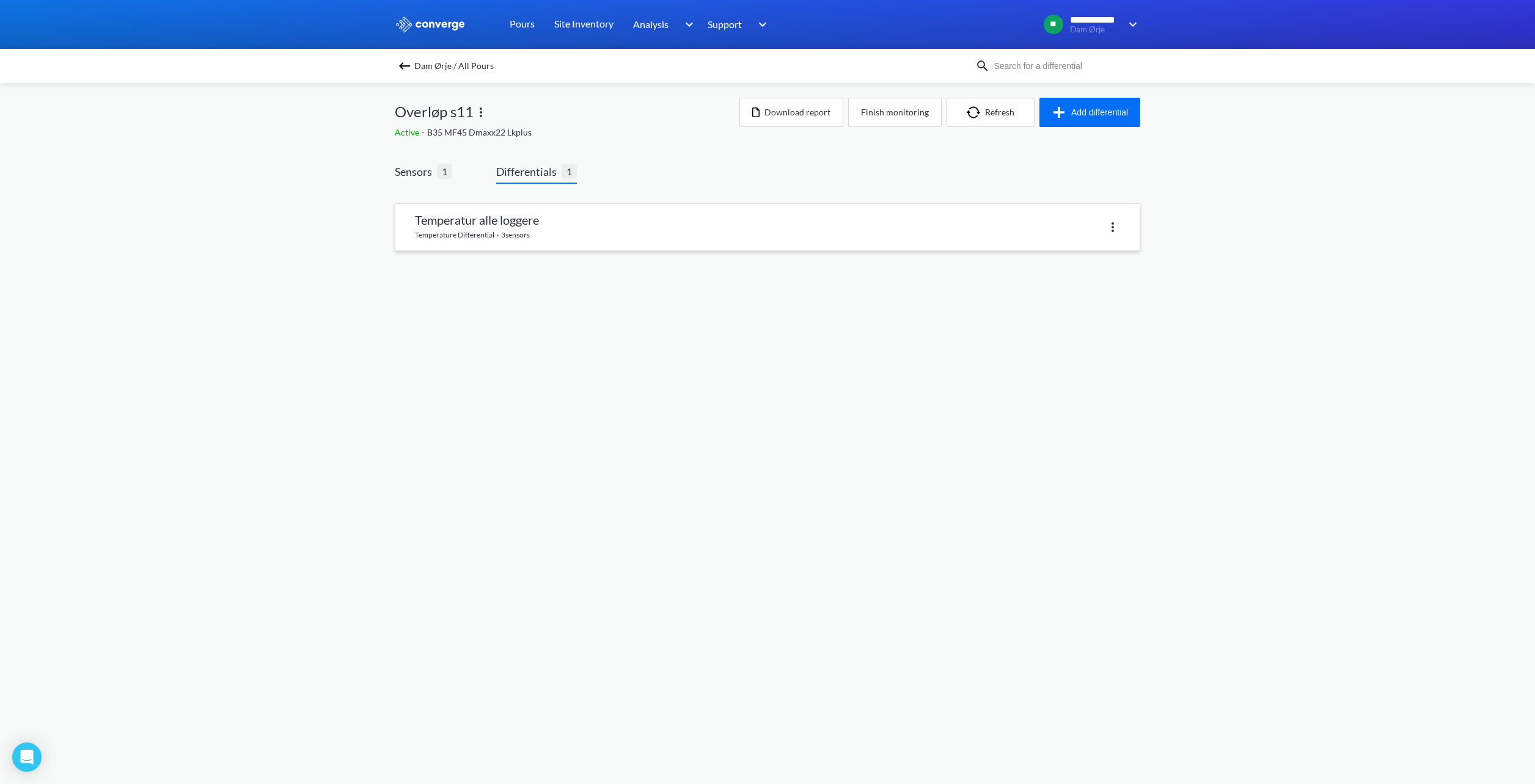
click at [611, 230] on link at bounding box center [768, 227] width 744 height 46
